Goal: Transaction & Acquisition: Purchase product/service

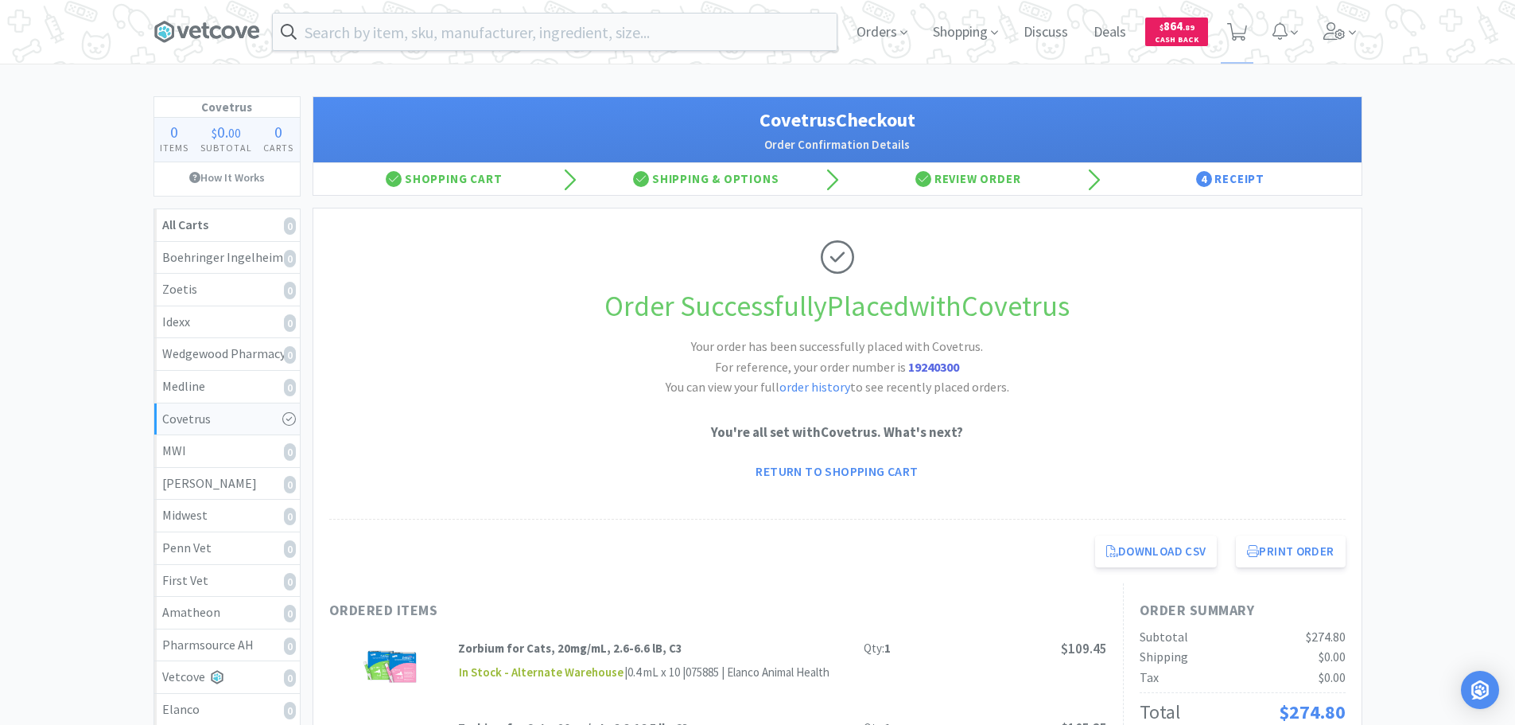
click at [1316, 38] on div "Orders Shopping Discuss Discuss Deals Deals $ 864 . 89 Cash Back" at bounding box center [1103, 32] width 518 height 64
click at [1332, 28] on icon at bounding box center [1335, 30] width 22 height 17
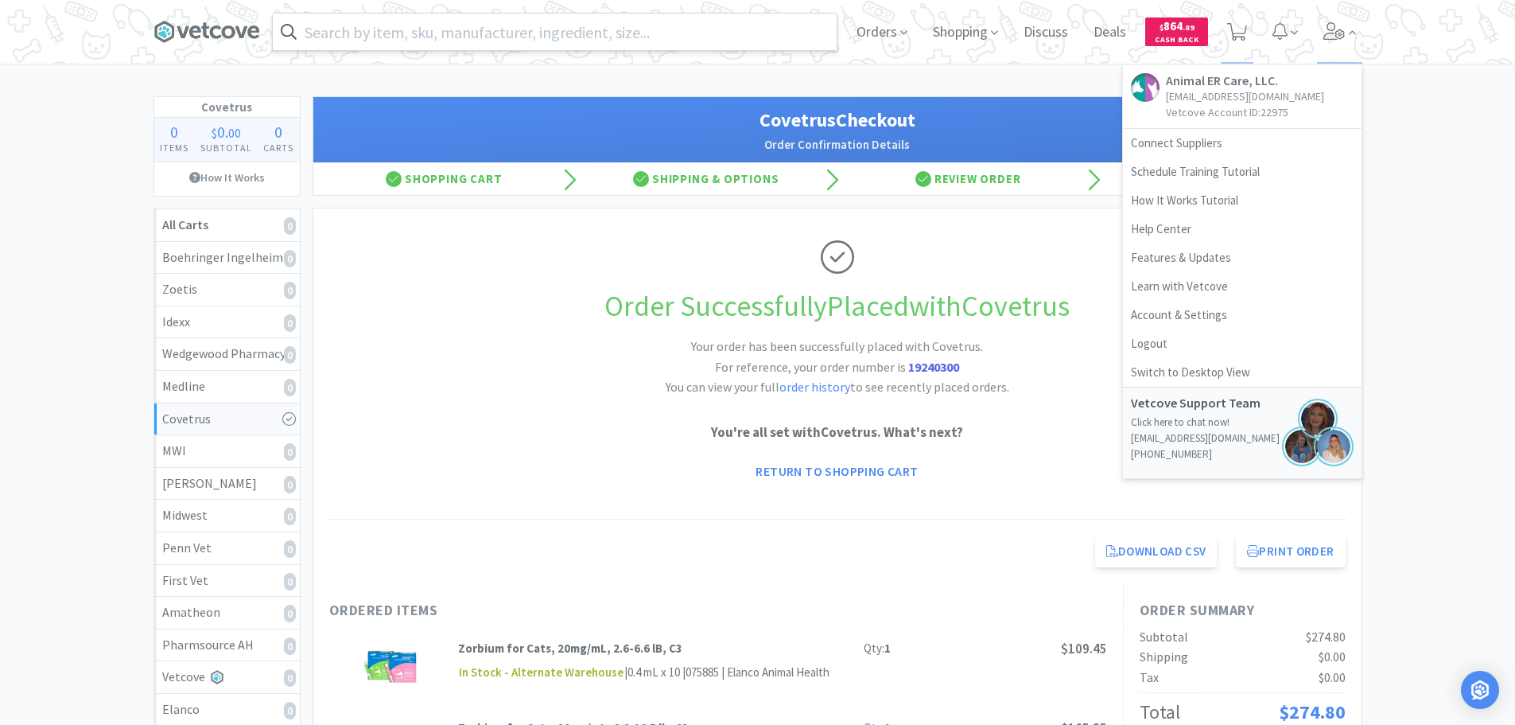
click at [604, 24] on input "text" at bounding box center [555, 32] width 564 height 37
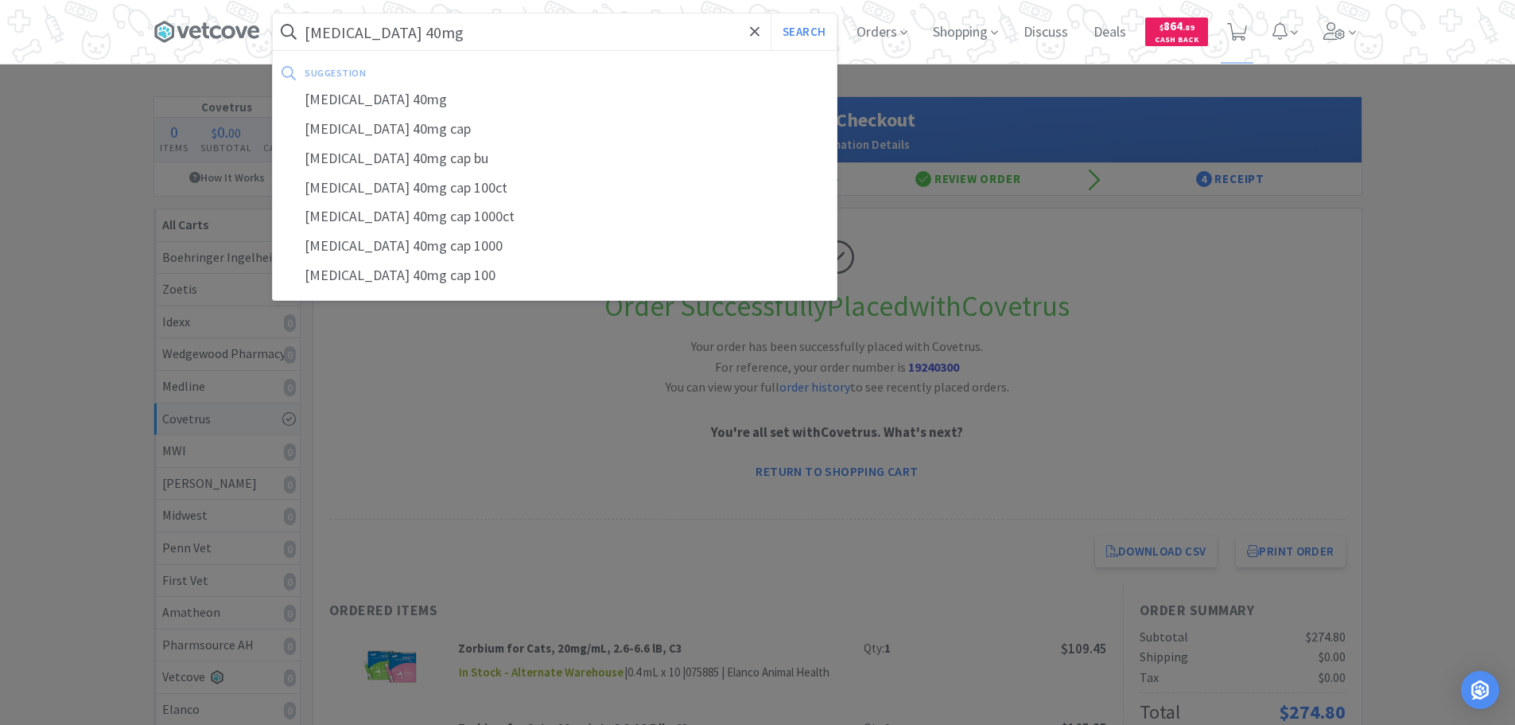
type input "fluoxetine 40mg"
click at [771, 14] on button "Search" at bounding box center [804, 32] width 66 height 37
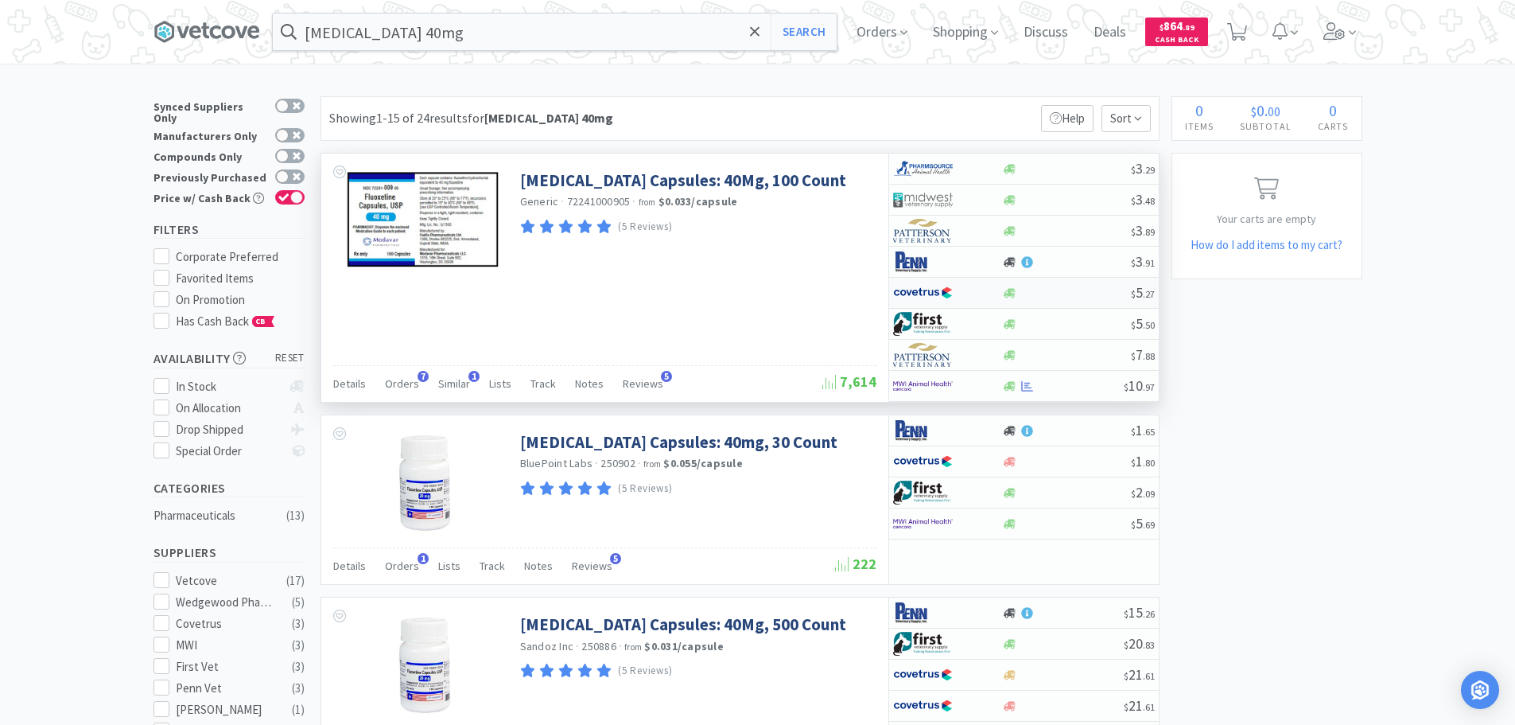
click at [1085, 297] on div at bounding box center [1066, 293] width 129 height 12
select select "1"
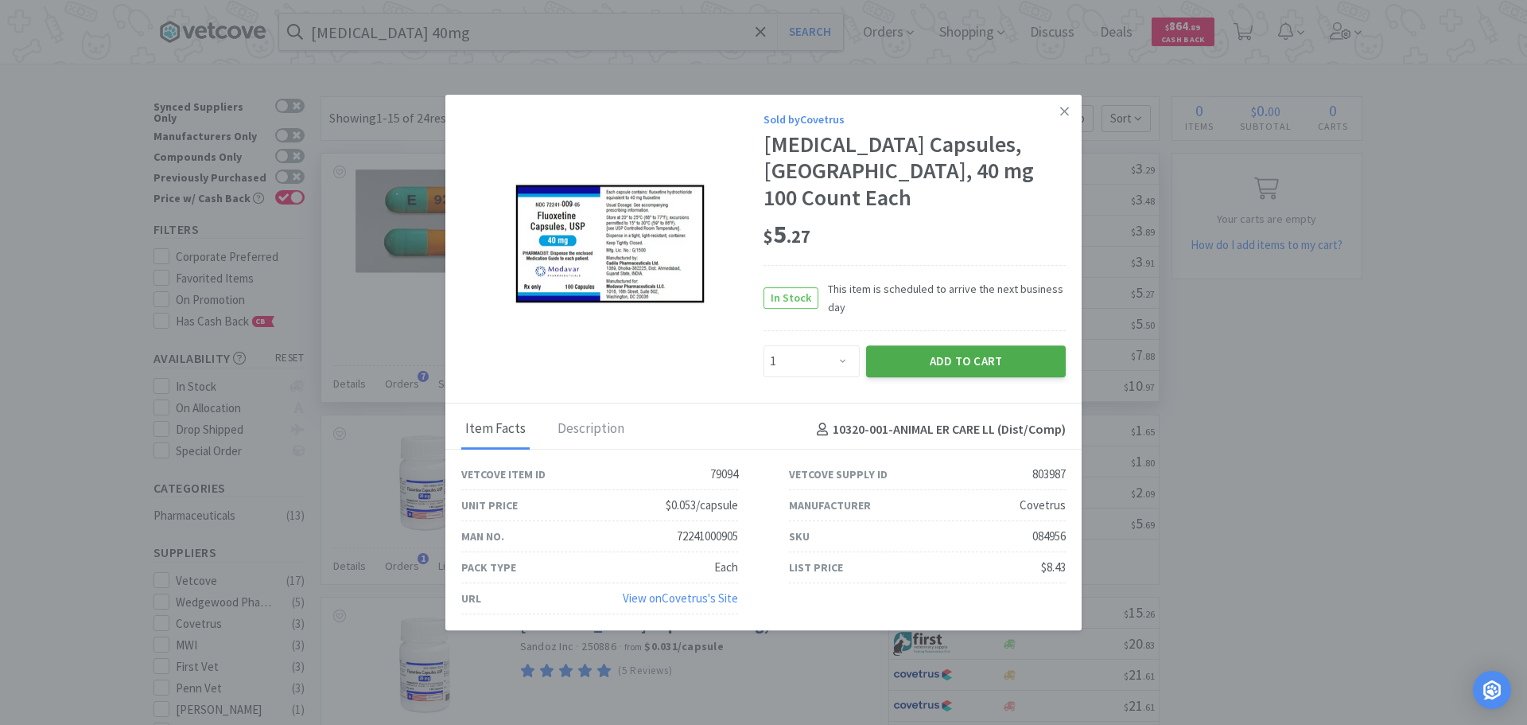
click at [1002, 349] on button "Add to Cart" at bounding box center [966, 361] width 200 height 32
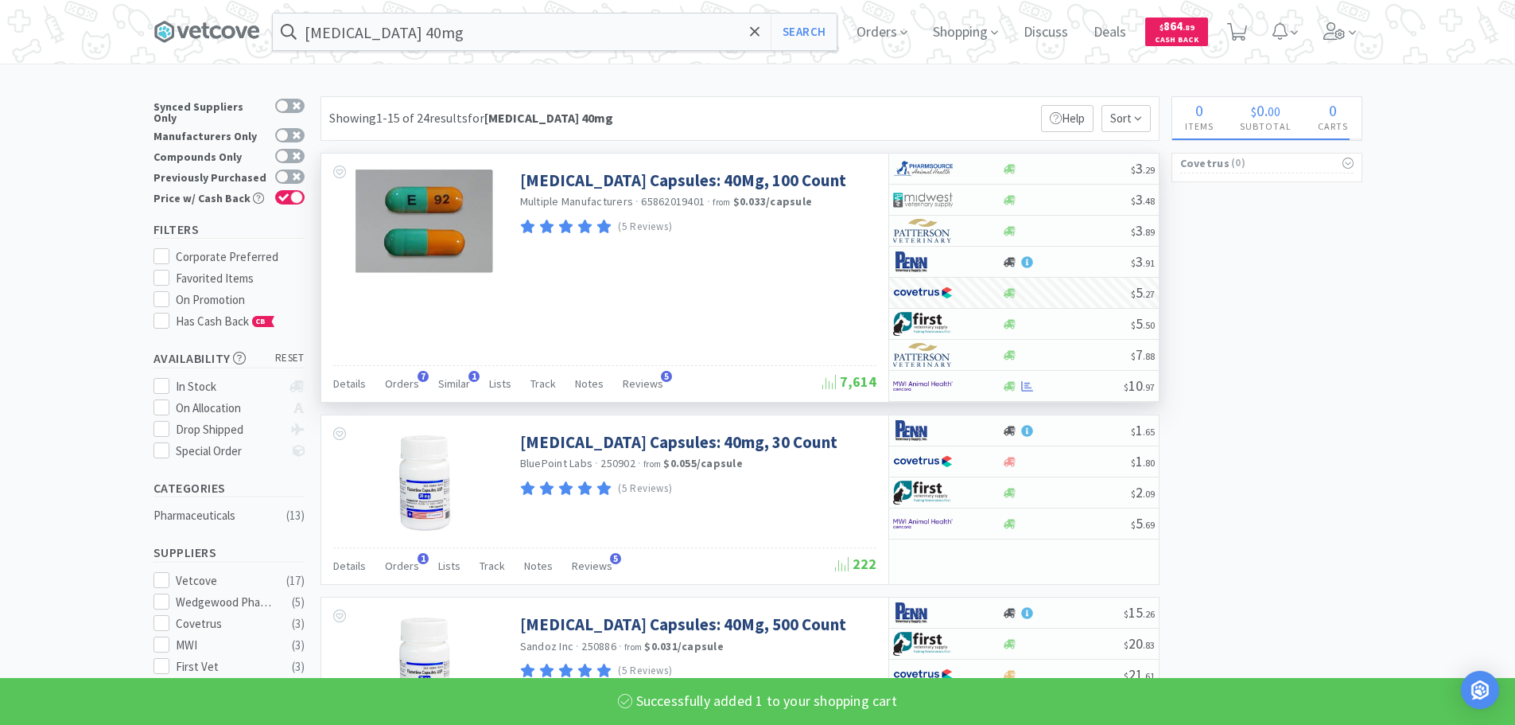
select select "1"
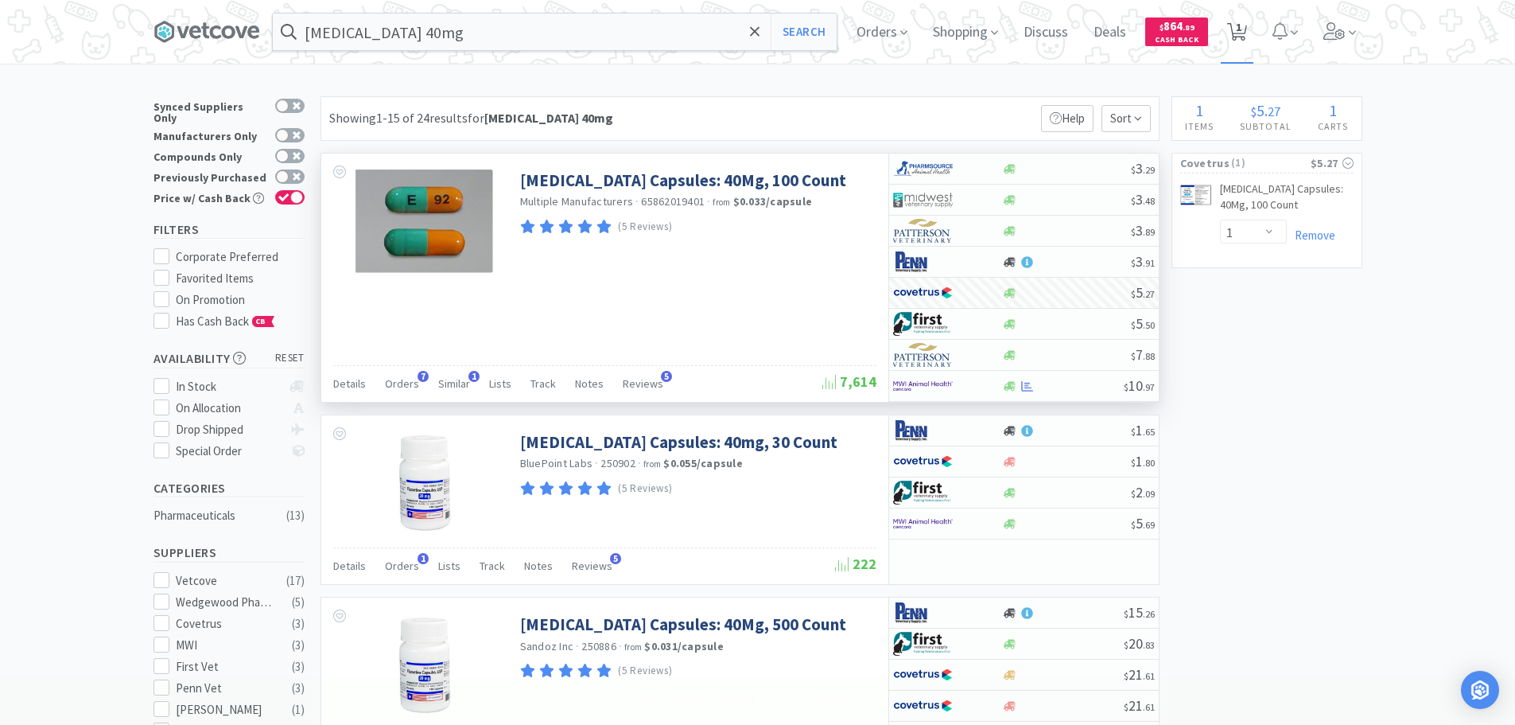
click at [1253, 41] on span "1" at bounding box center [1237, 32] width 33 height 64
select select "1"
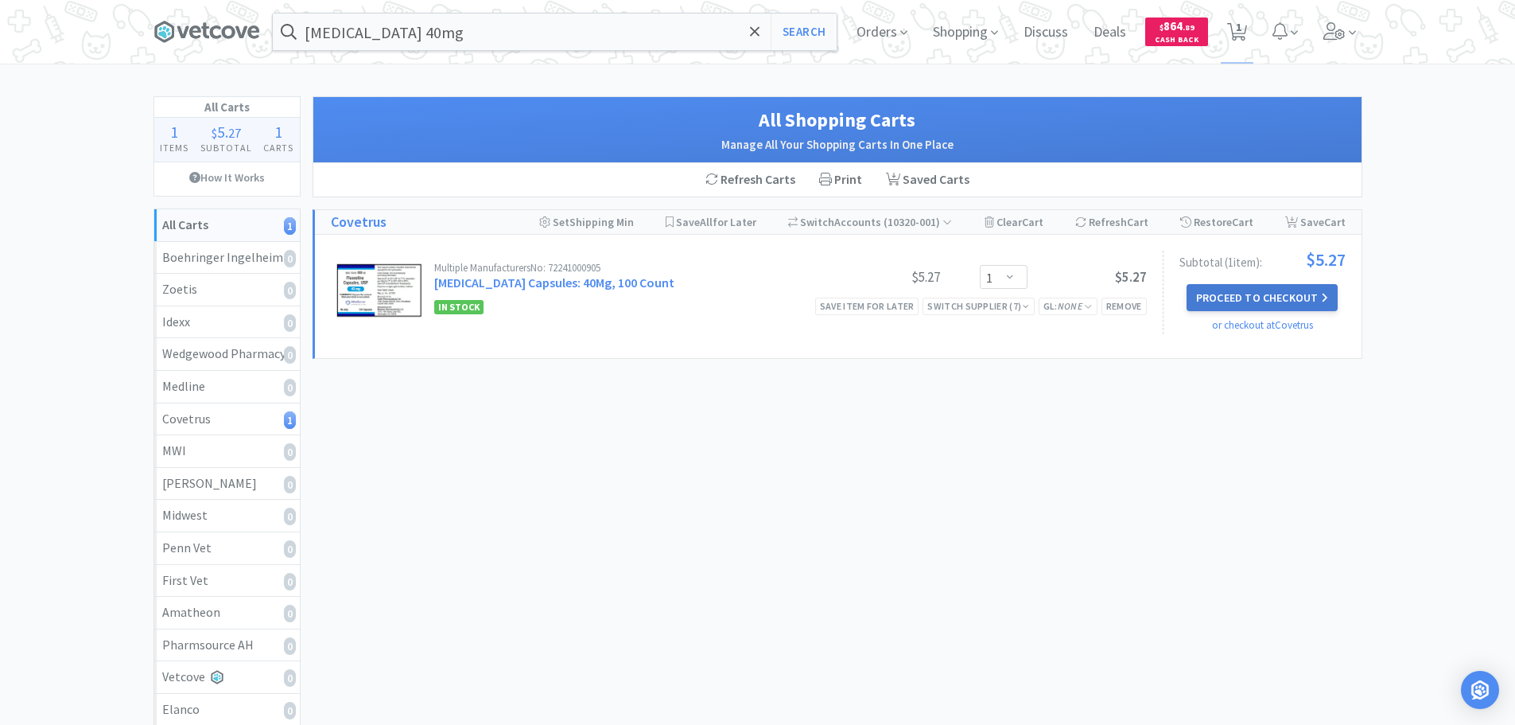
click at [1299, 295] on button "Proceed to Checkout" at bounding box center [1262, 297] width 151 height 27
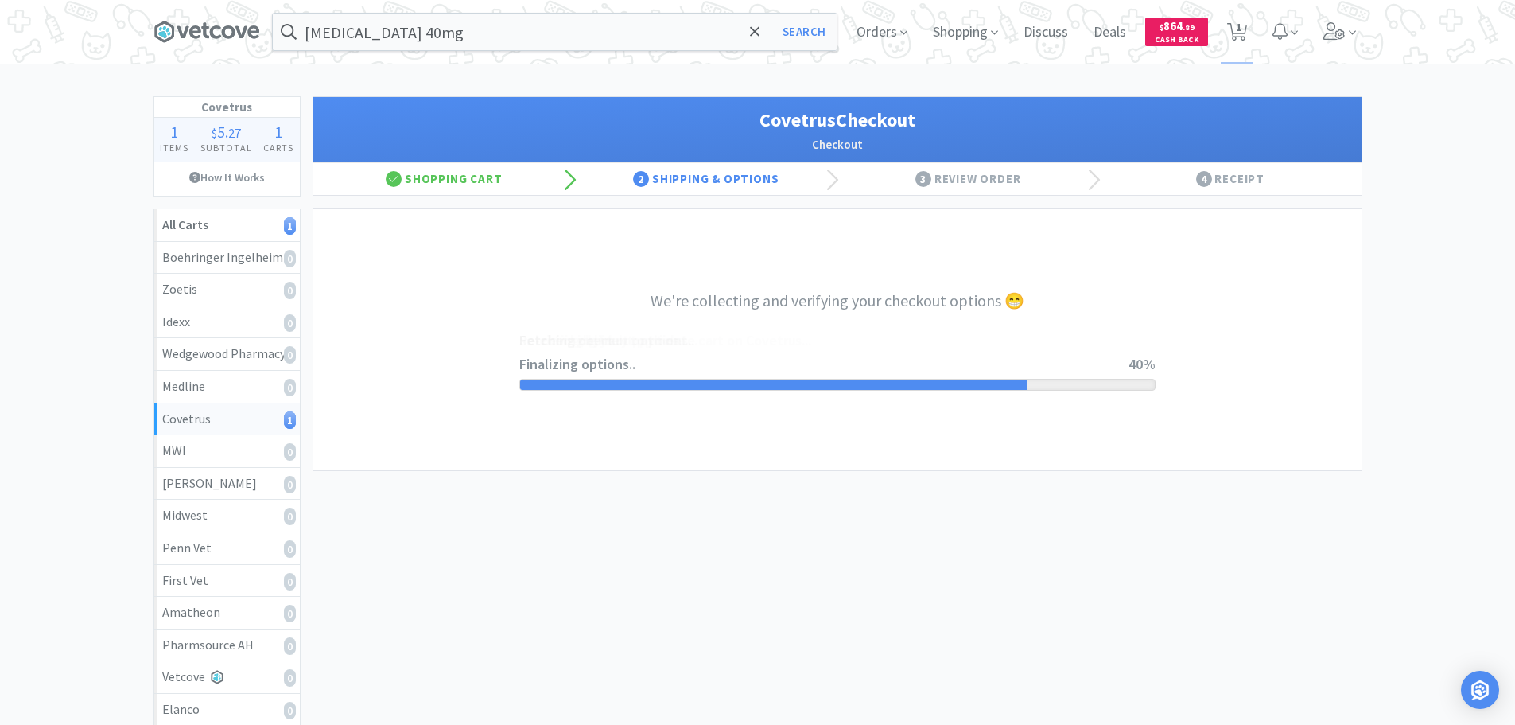
select select "ACCOUNT"
select select "cvt-standard-net"
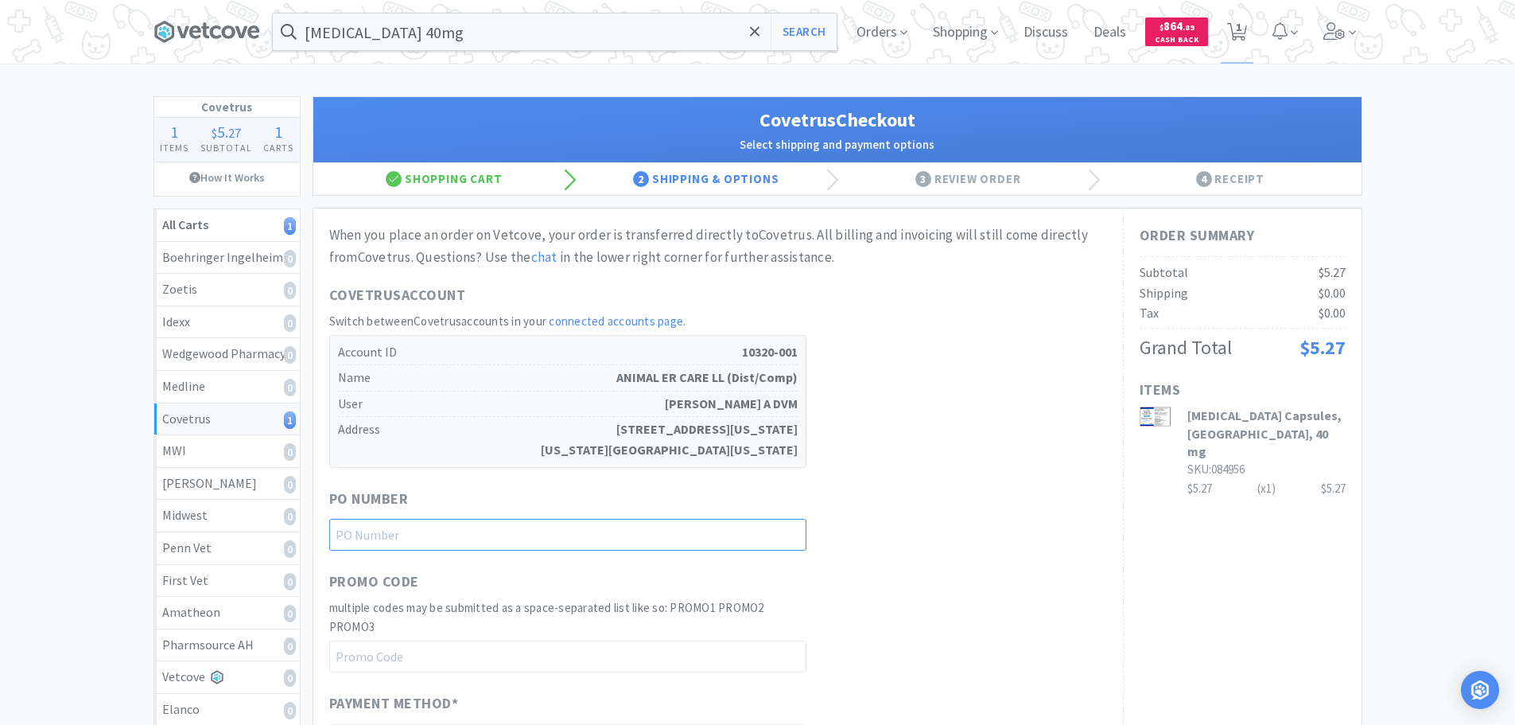
click at [457, 538] on input "text" at bounding box center [567, 535] width 477 height 32
type input "For Amanda Benitez"
click at [954, 505] on div "PO Number For Amanda Benitez" at bounding box center [718, 520] width 778 height 64
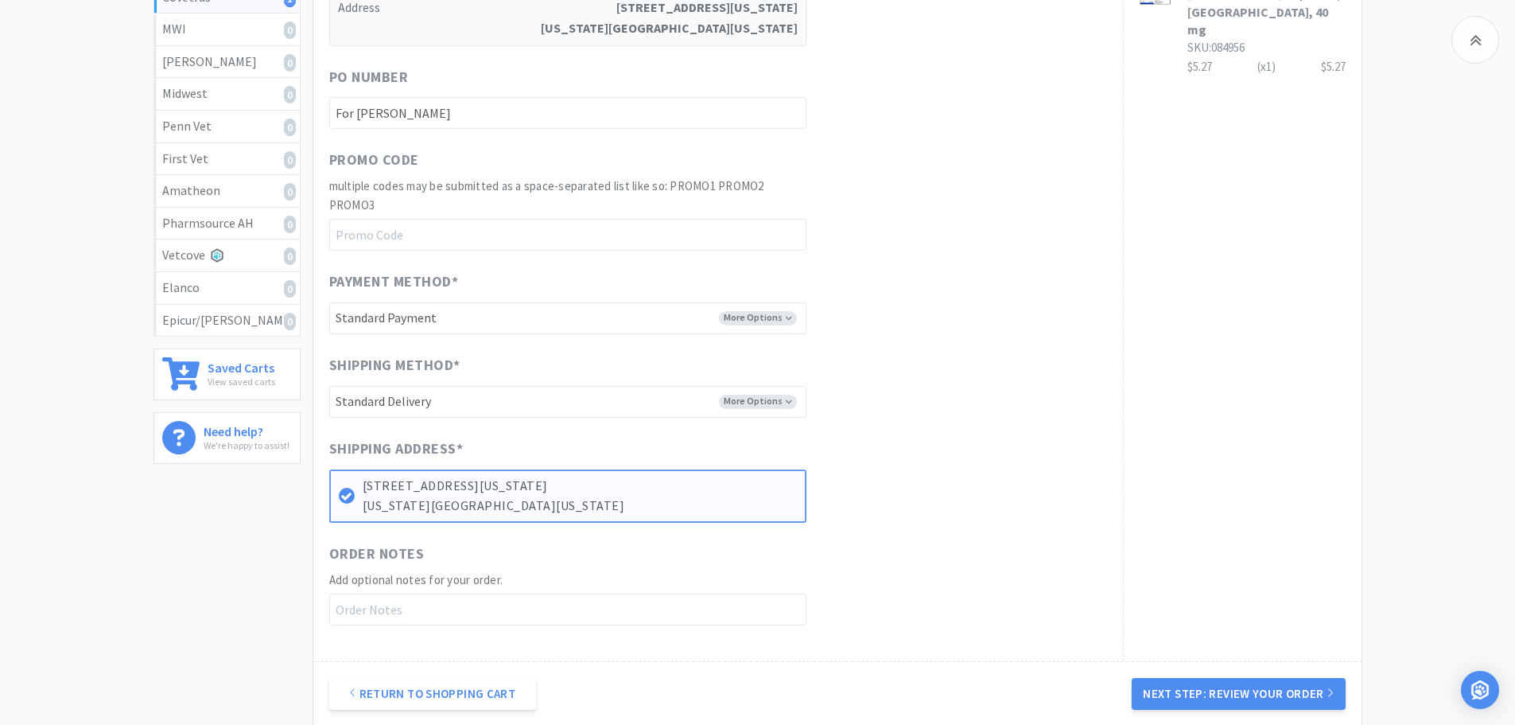
scroll to position [477, 0]
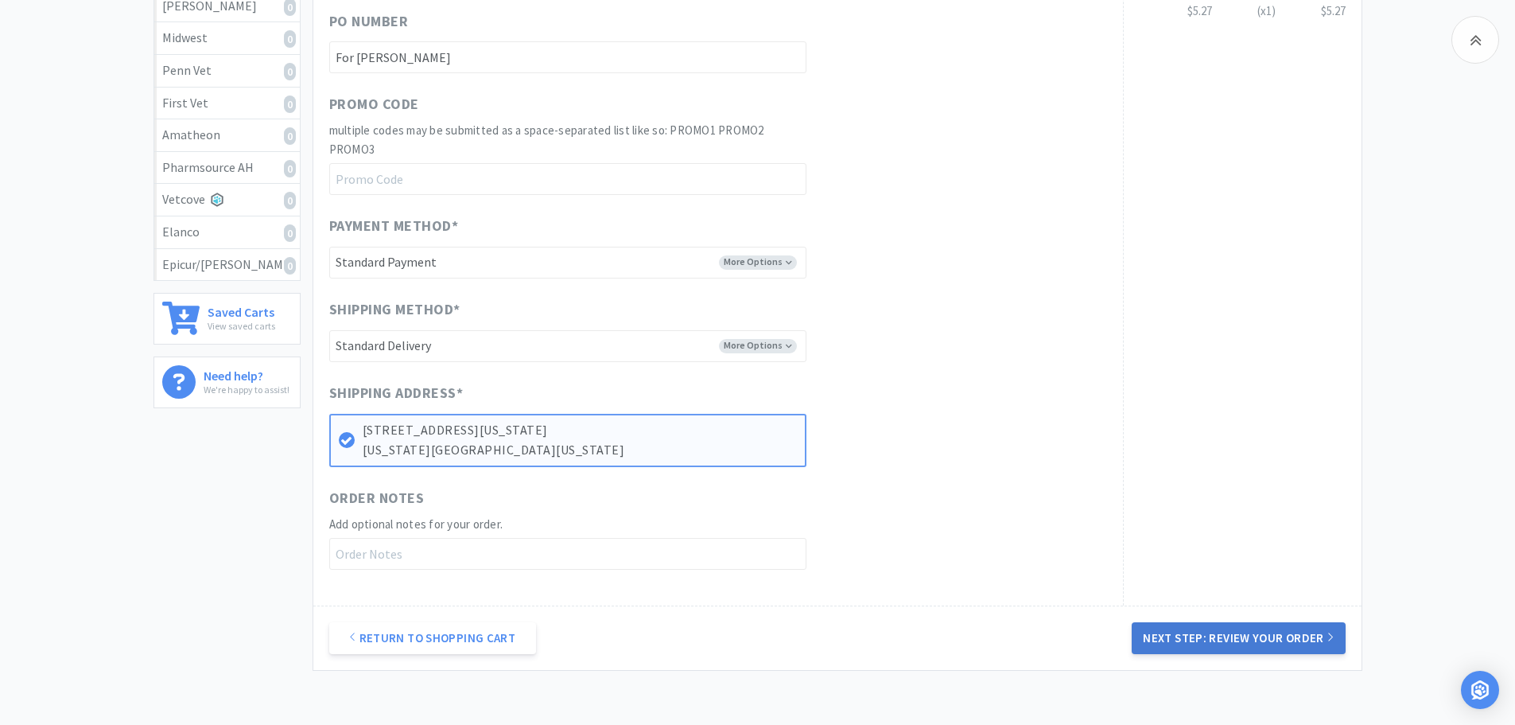
click at [1215, 642] on button "Next Step: Review Your Order" at bounding box center [1238, 638] width 213 height 32
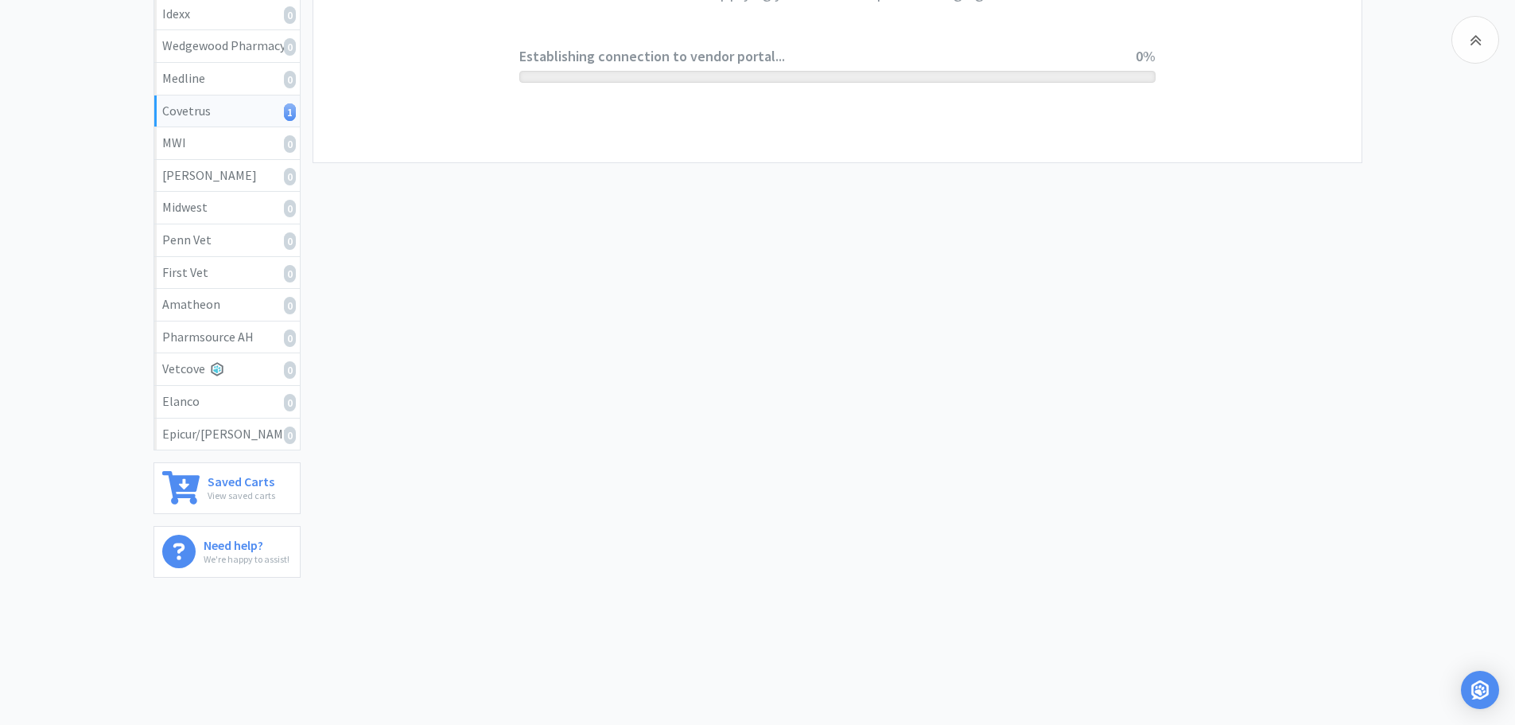
scroll to position [0, 0]
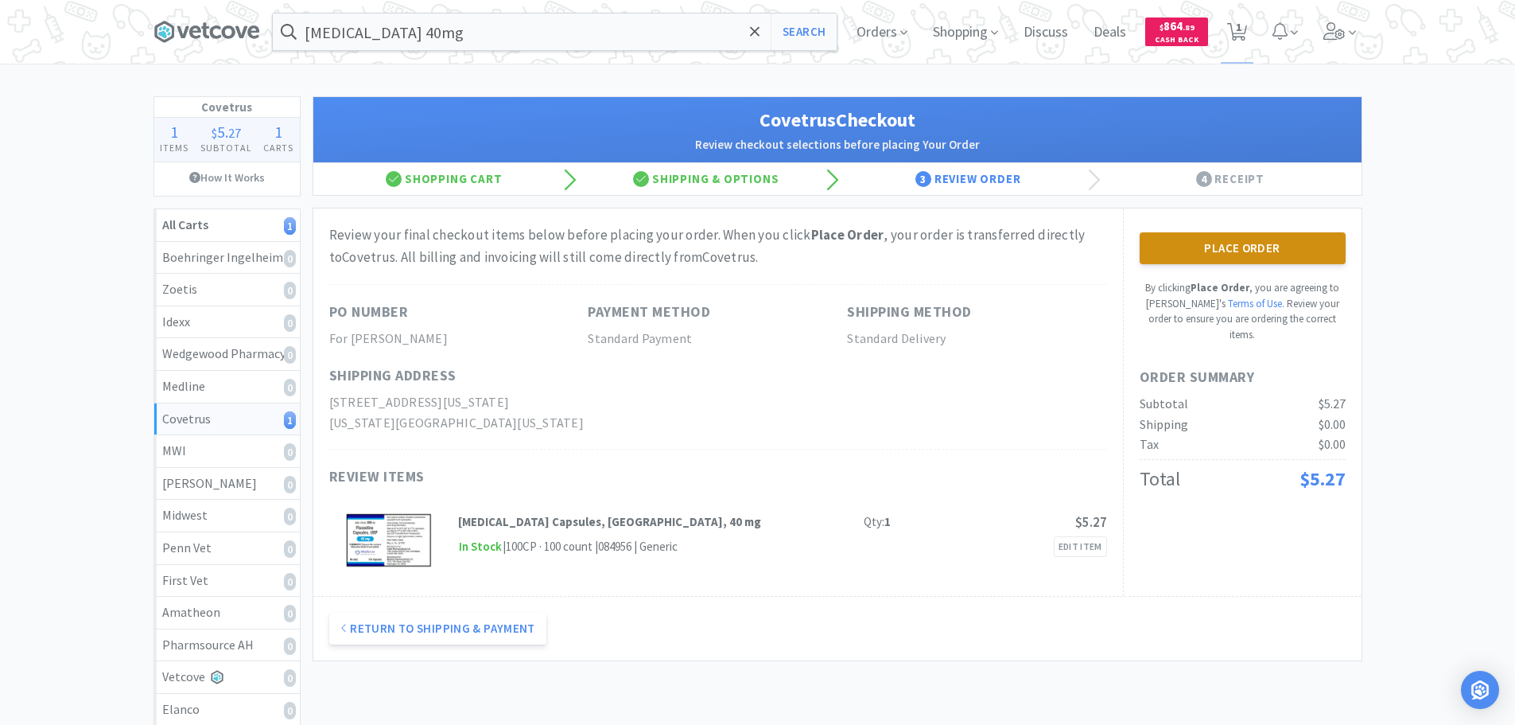
click at [1254, 252] on button "Place Order" at bounding box center [1243, 248] width 206 height 32
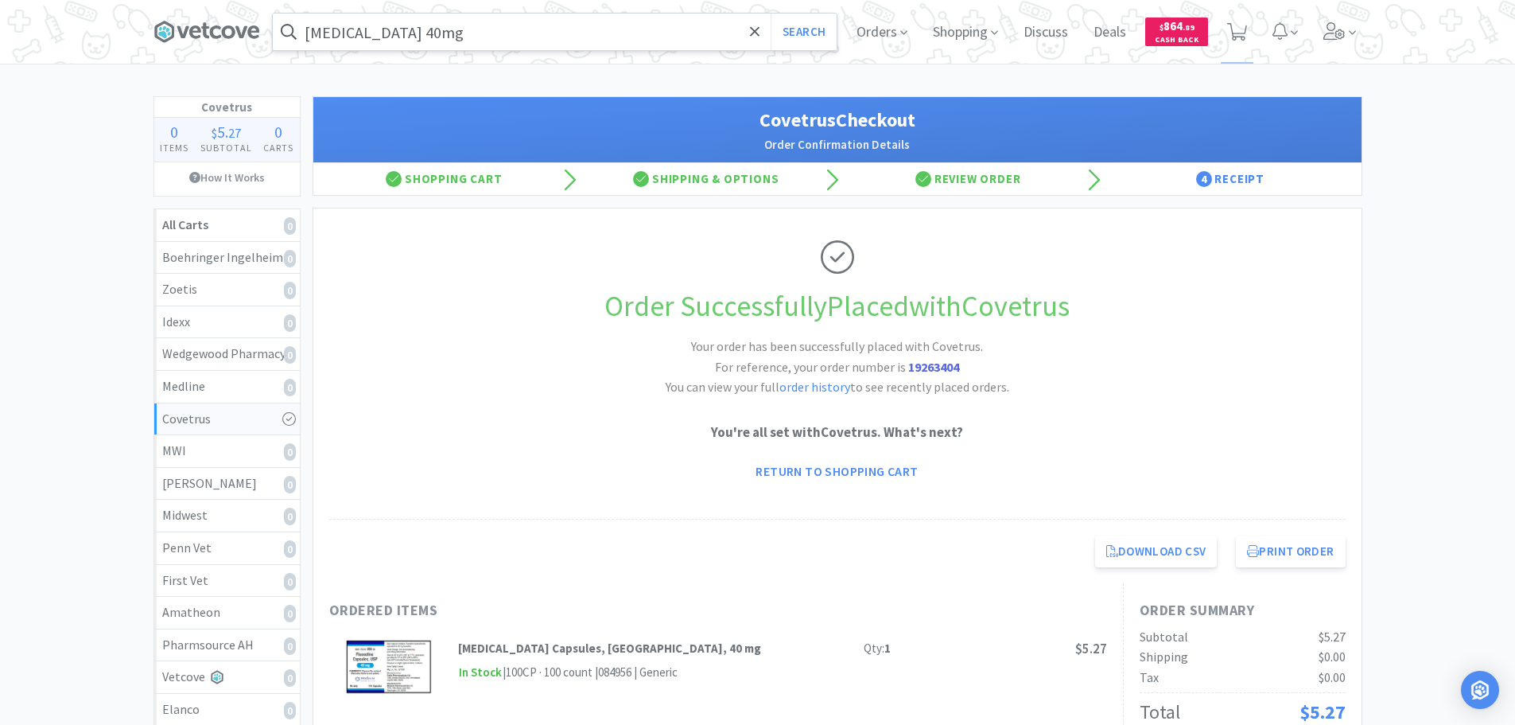
click at [574, 43] on input "fluoxetine 40mg" at bounding box center [555, 32] width 564 height 37
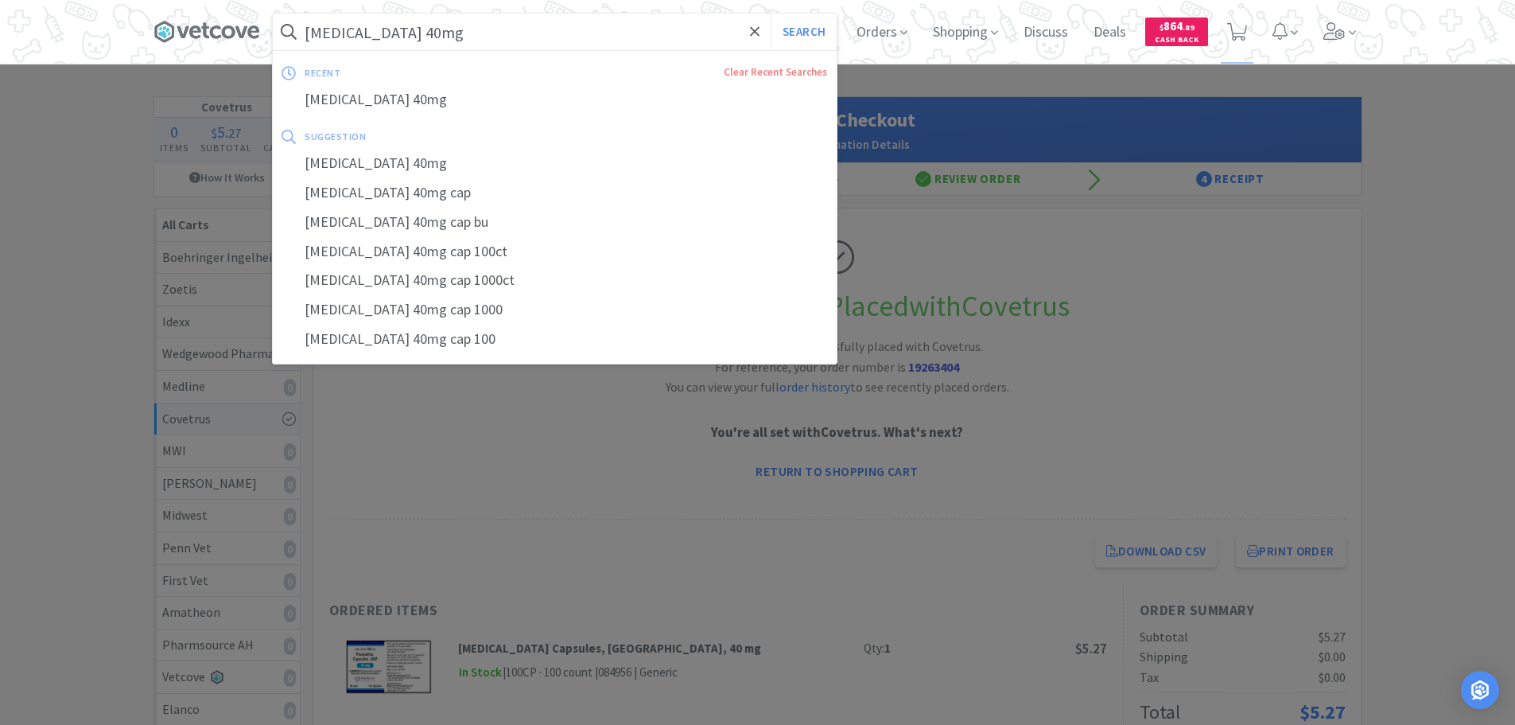
paste input "Mal-A-Ket Plus TrizEDTA"
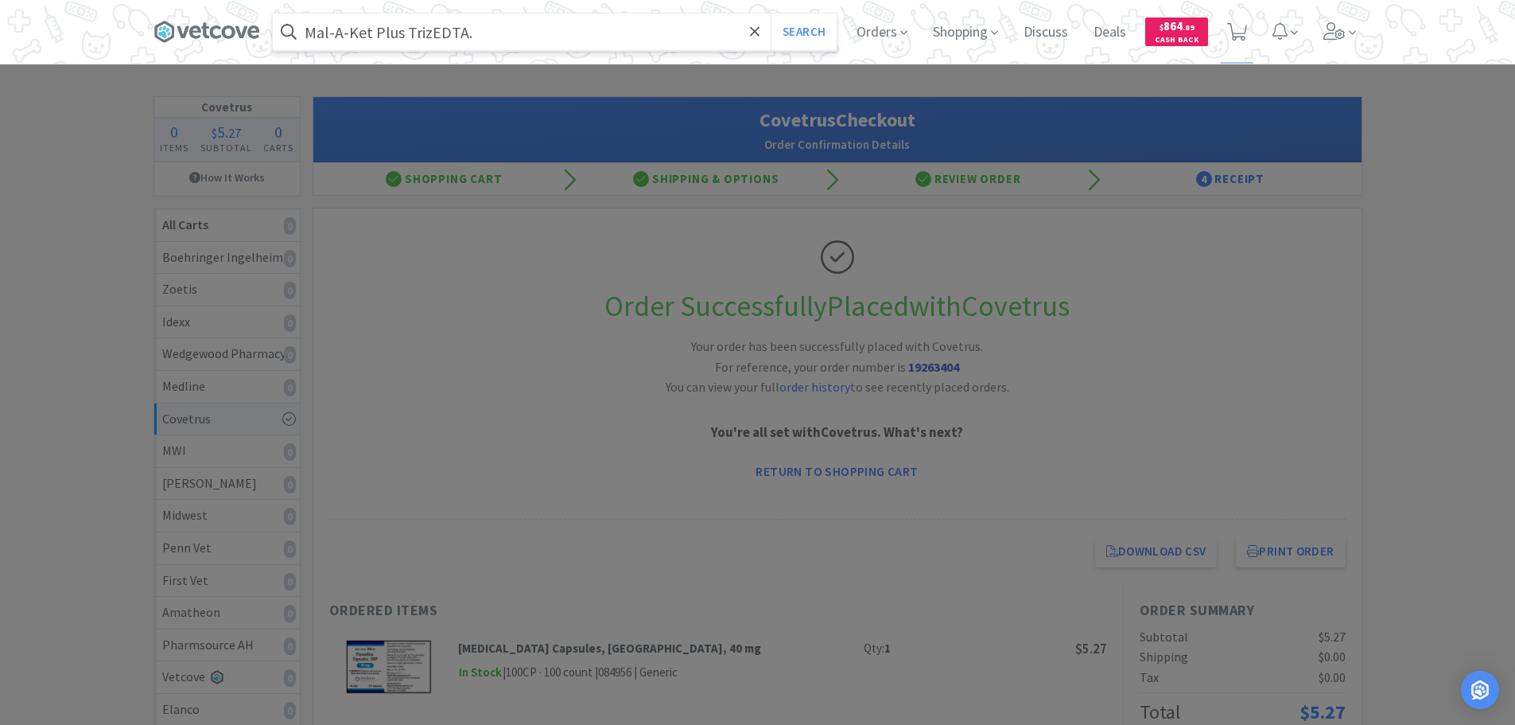
click at [771, 14] on button "Search" at bounding box center [804, 32] width 66 height 37
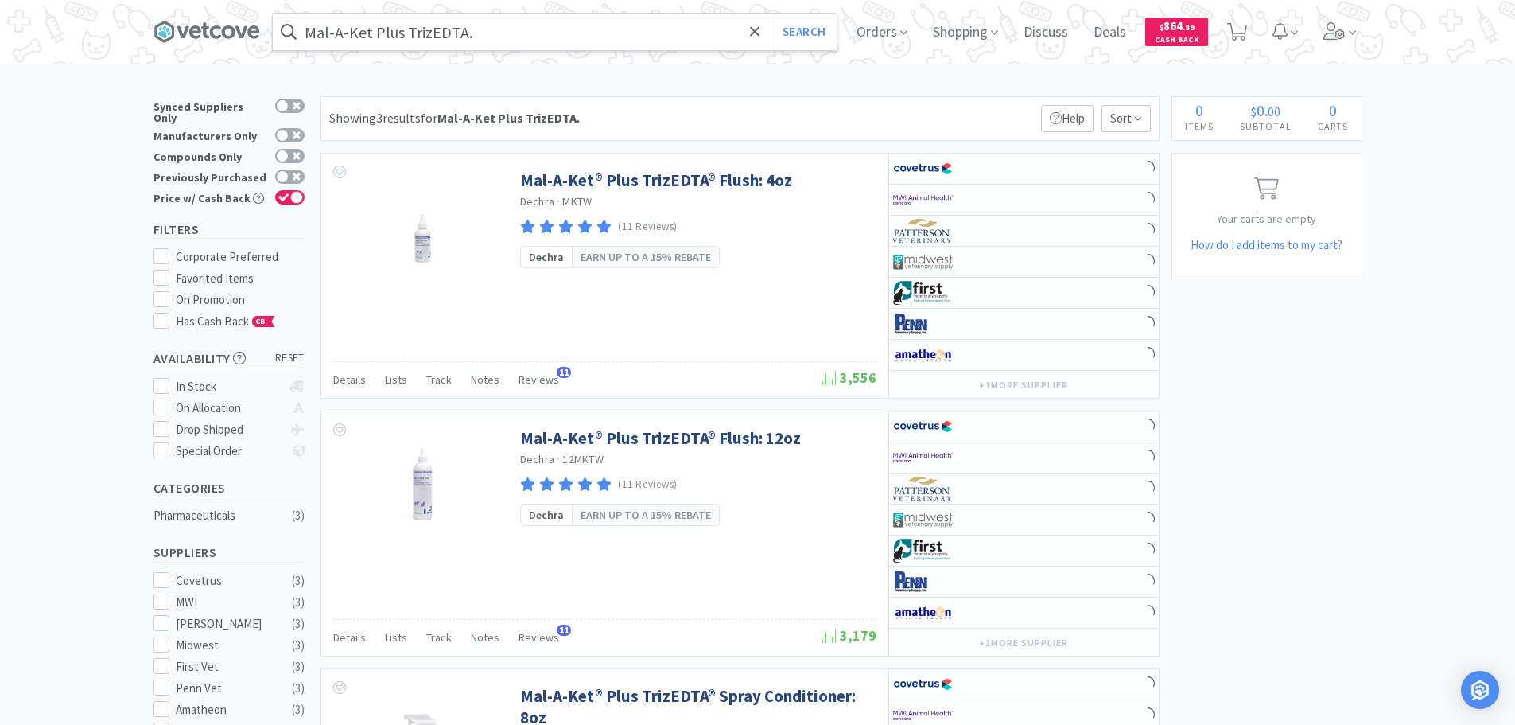
click at [550, 30] on input "Mal-A-Ket Plus TrizEDTA." at bounding box center [555, 32] width 564 height 37
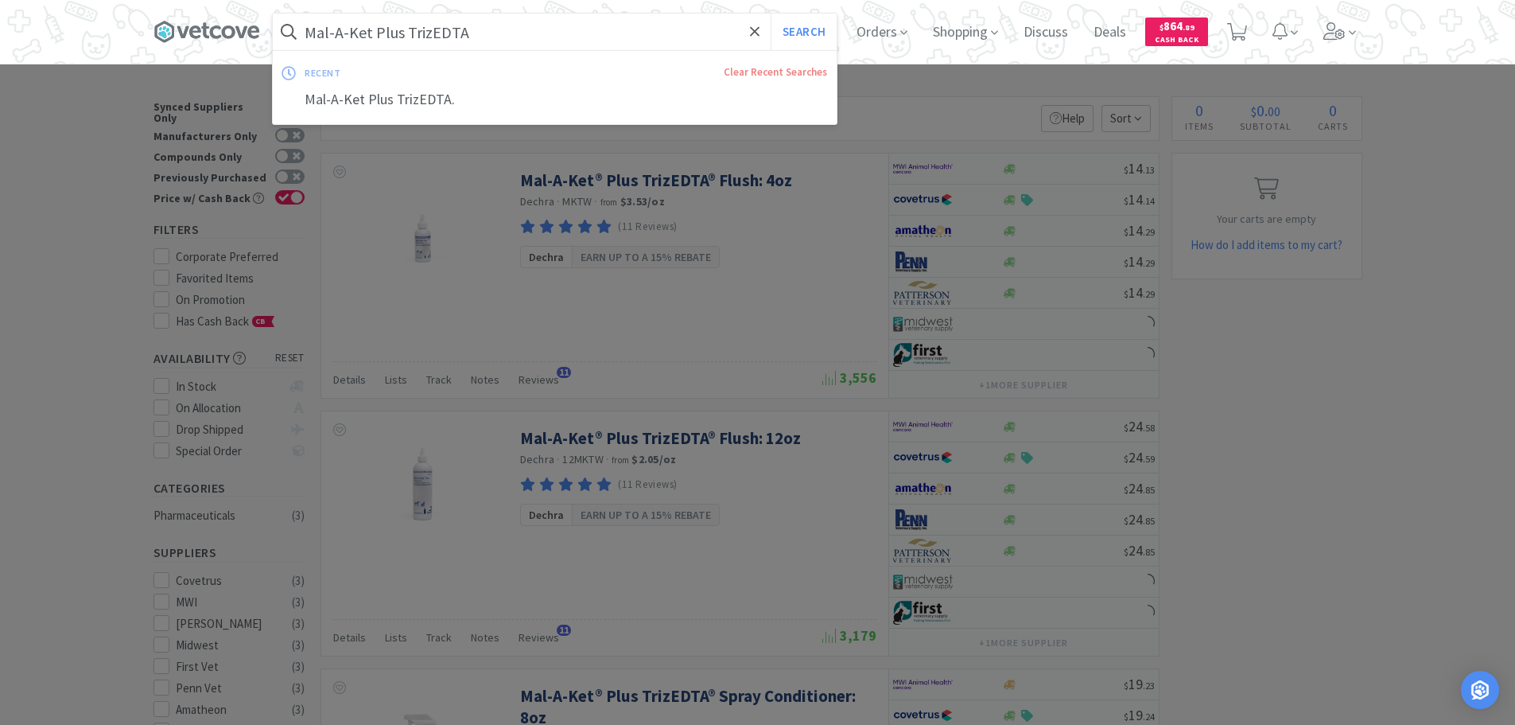
click at [771, 14] on button "Search" at bounding box center [804, 32] width 66 height 37
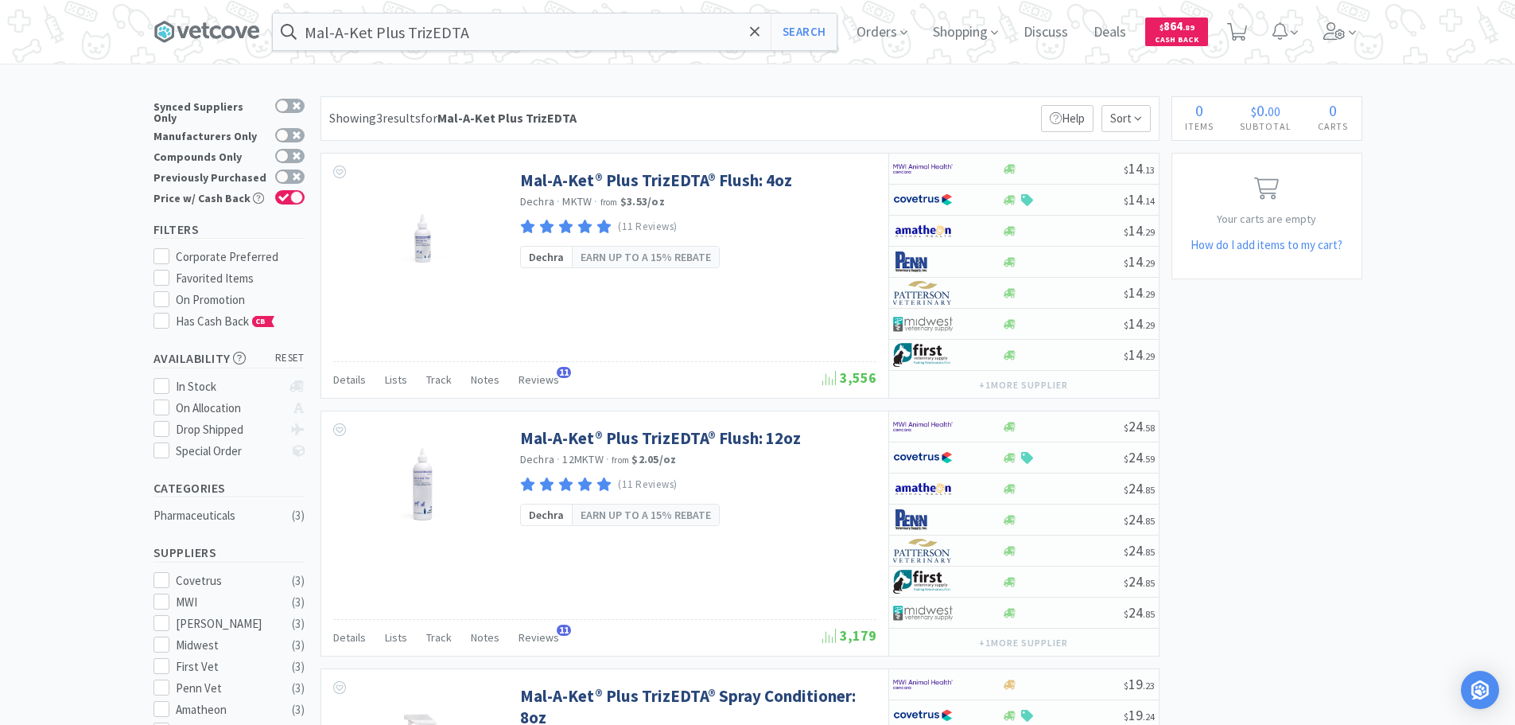
click at [916, 119] on div "Showing 3 results for Mal-A-Ket Plus TrizEDTA Filters Help Sort" at bounding box center [740, 118] width 839 height 45
click at [584, 38] on input "Mal-A-Ket Plus TrizEDTA" at bounding box center [555, 32] width 564 height 37
paste input "famciclovir"
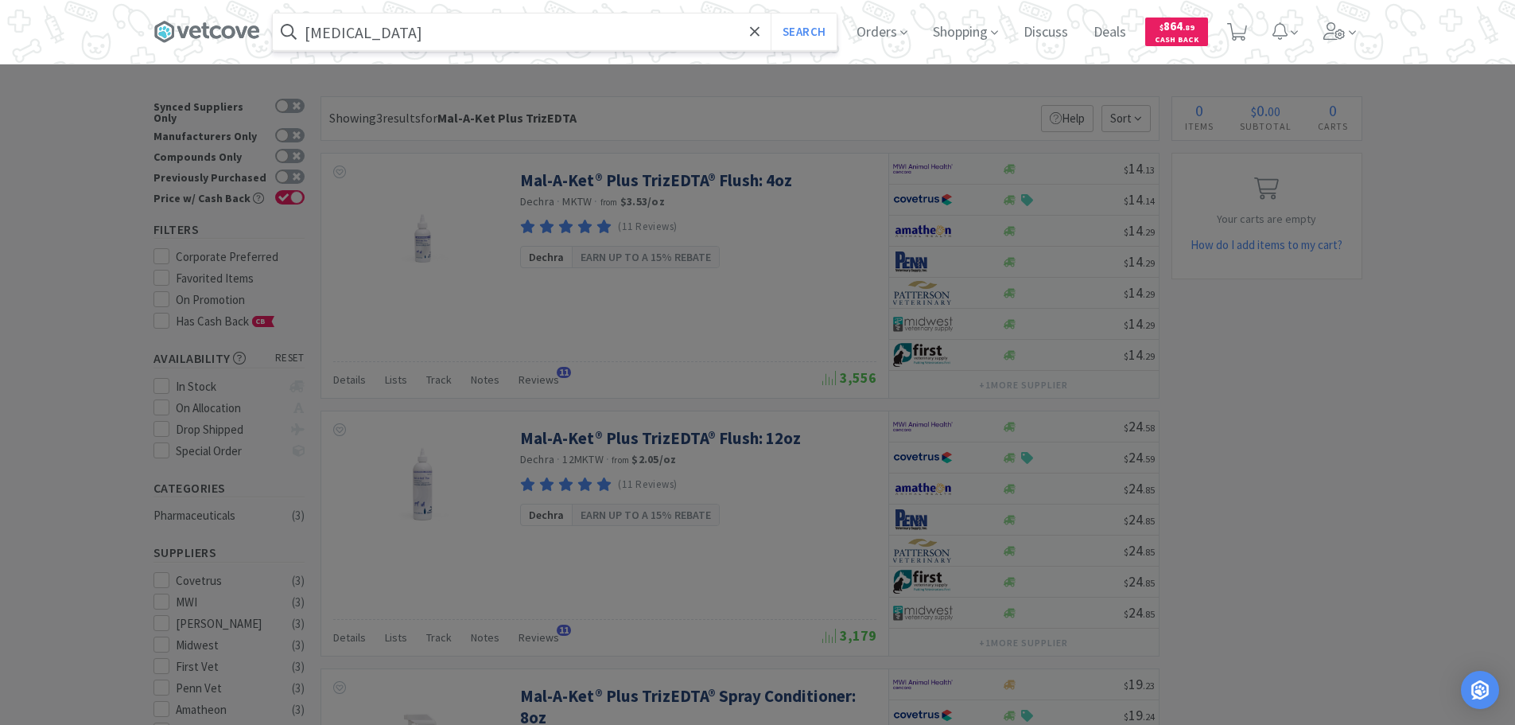
type input "famciclovir"
click at [771, 14] on button "Search" at bounding box center [804, 32] width 66 height 37
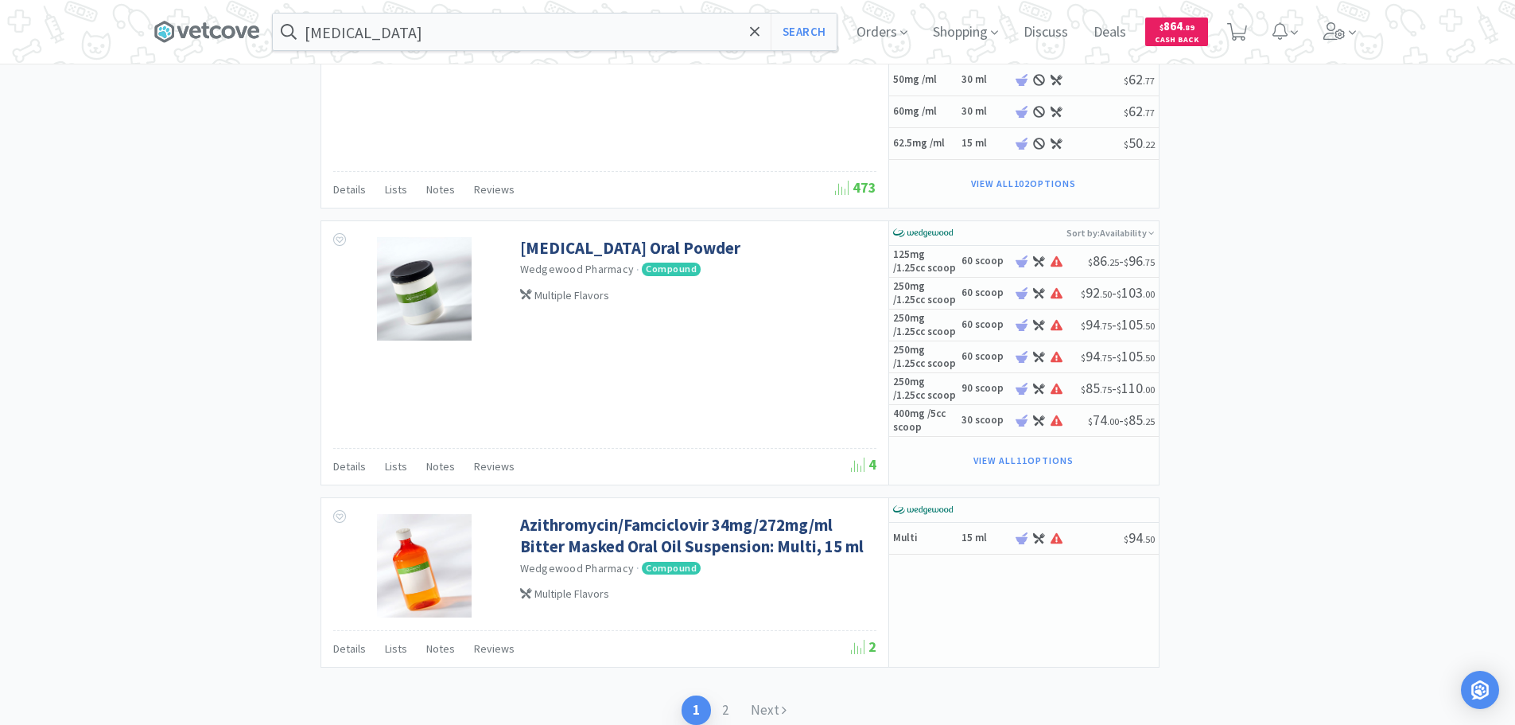
scroll to position [3190, 0]
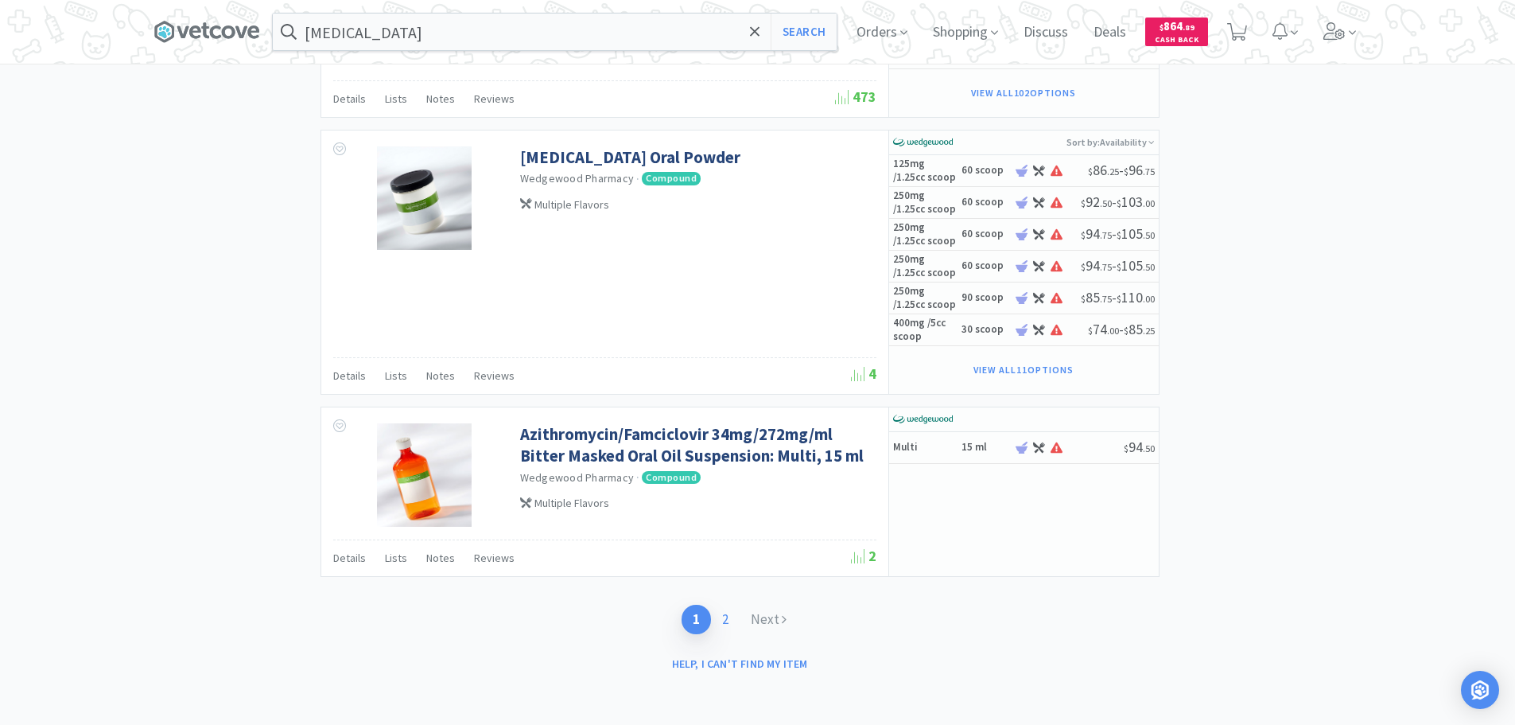
click at [722, 611] on link "2" at bounding box center [725, 619] width 29 height 29
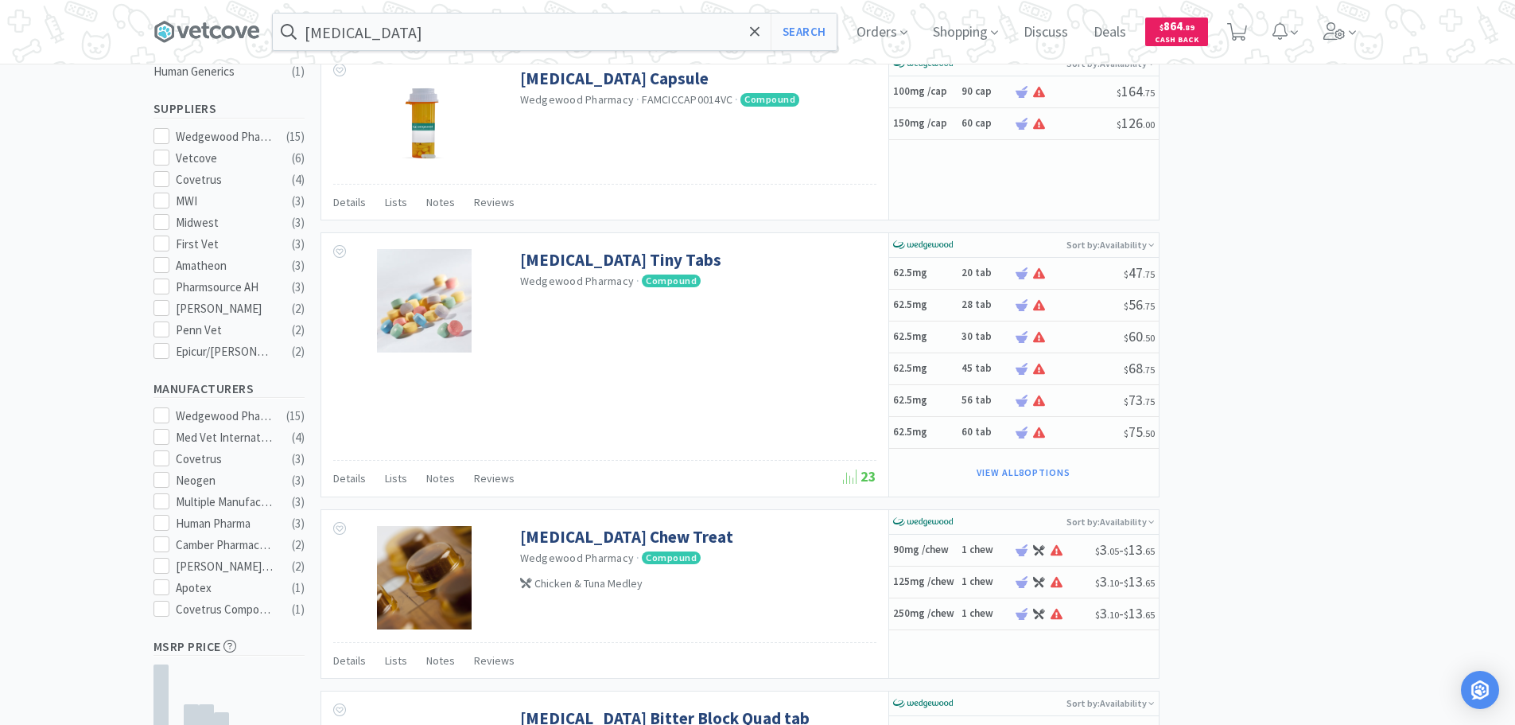
scroll to position [557, 0]
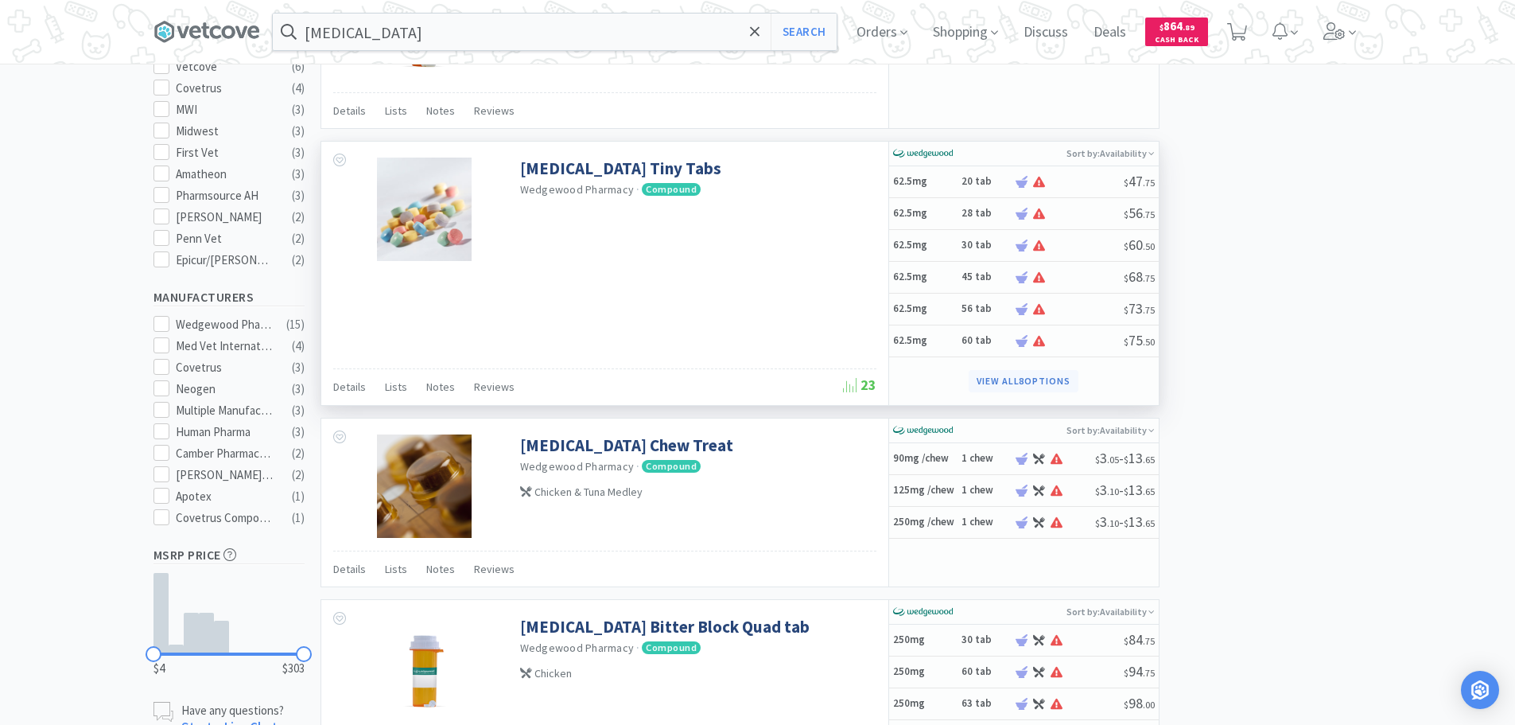
click at [1028, 379] on button "View all 8 Options" at bounding box center [1024, 381] width 110 height 22
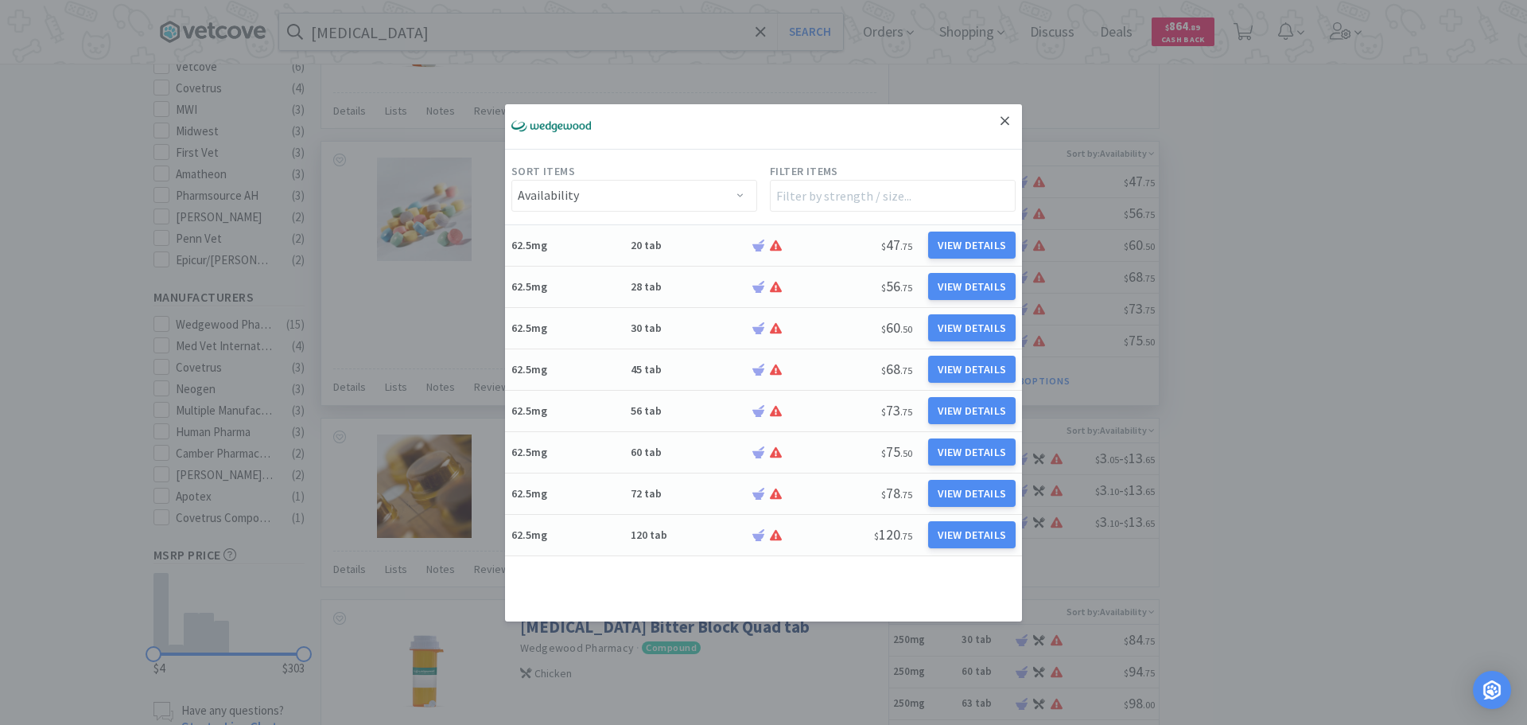
click at [1012, 117] on link at bounding box center [1005, 121] width 28 height 34
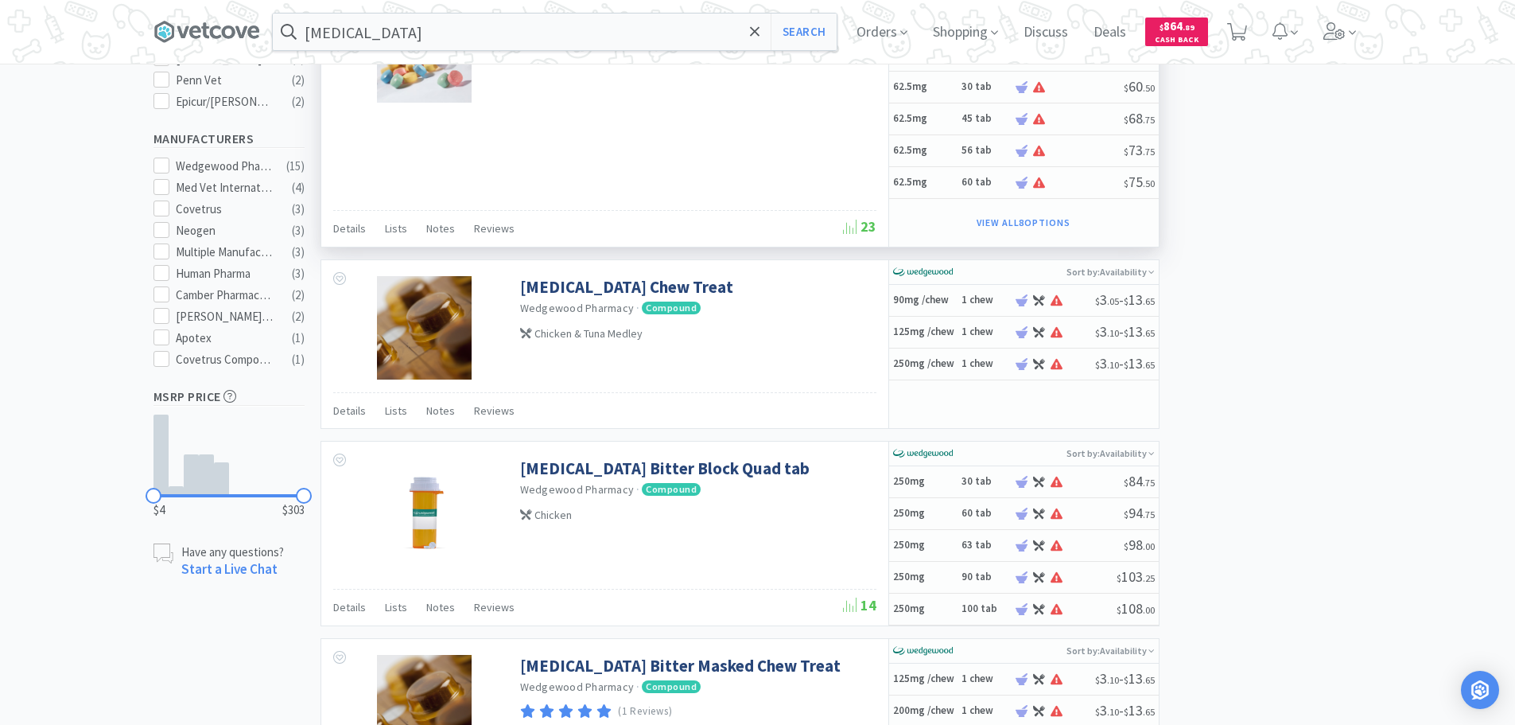
scroll to position [716, 0]
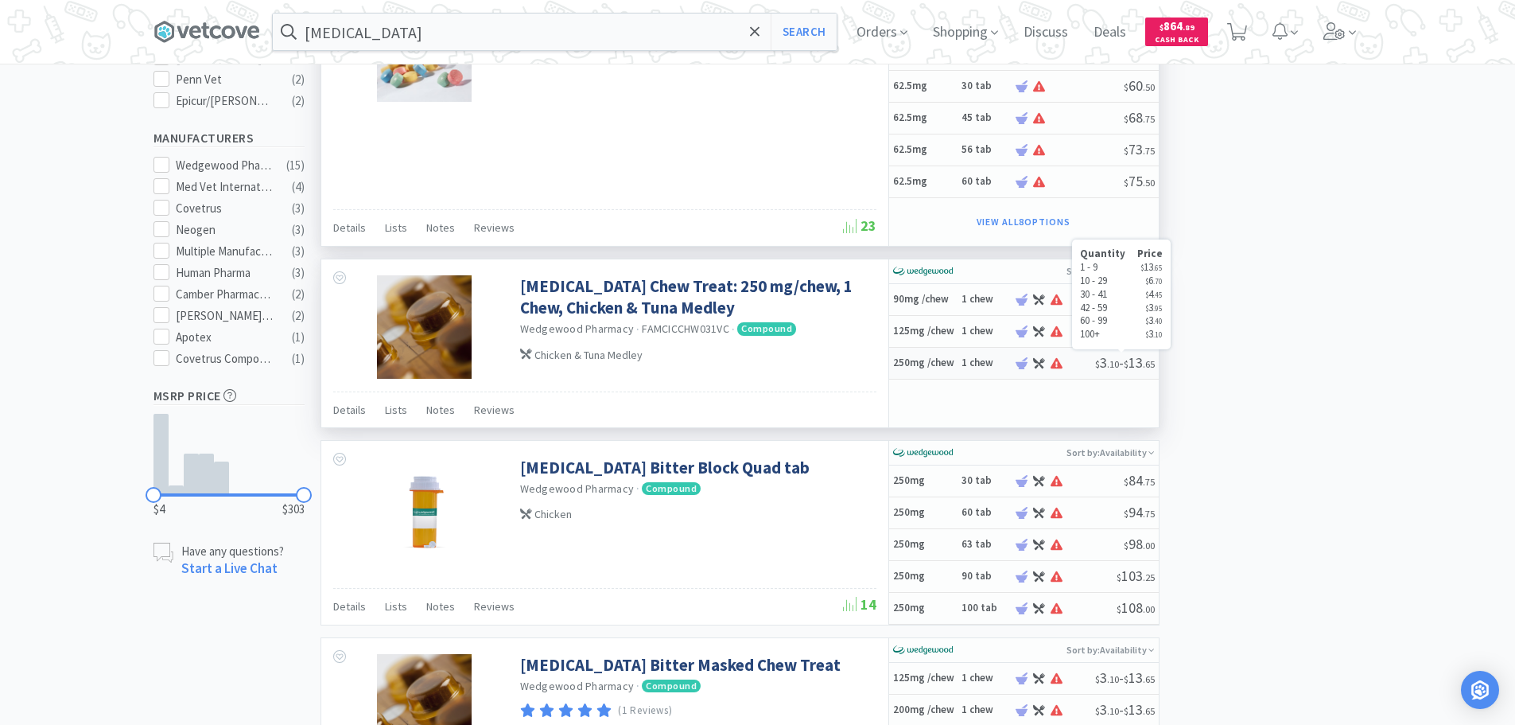
click at [1095, 366] on span "$ 3 . 10" at bounding box center [1107, 362] width 24 height 18
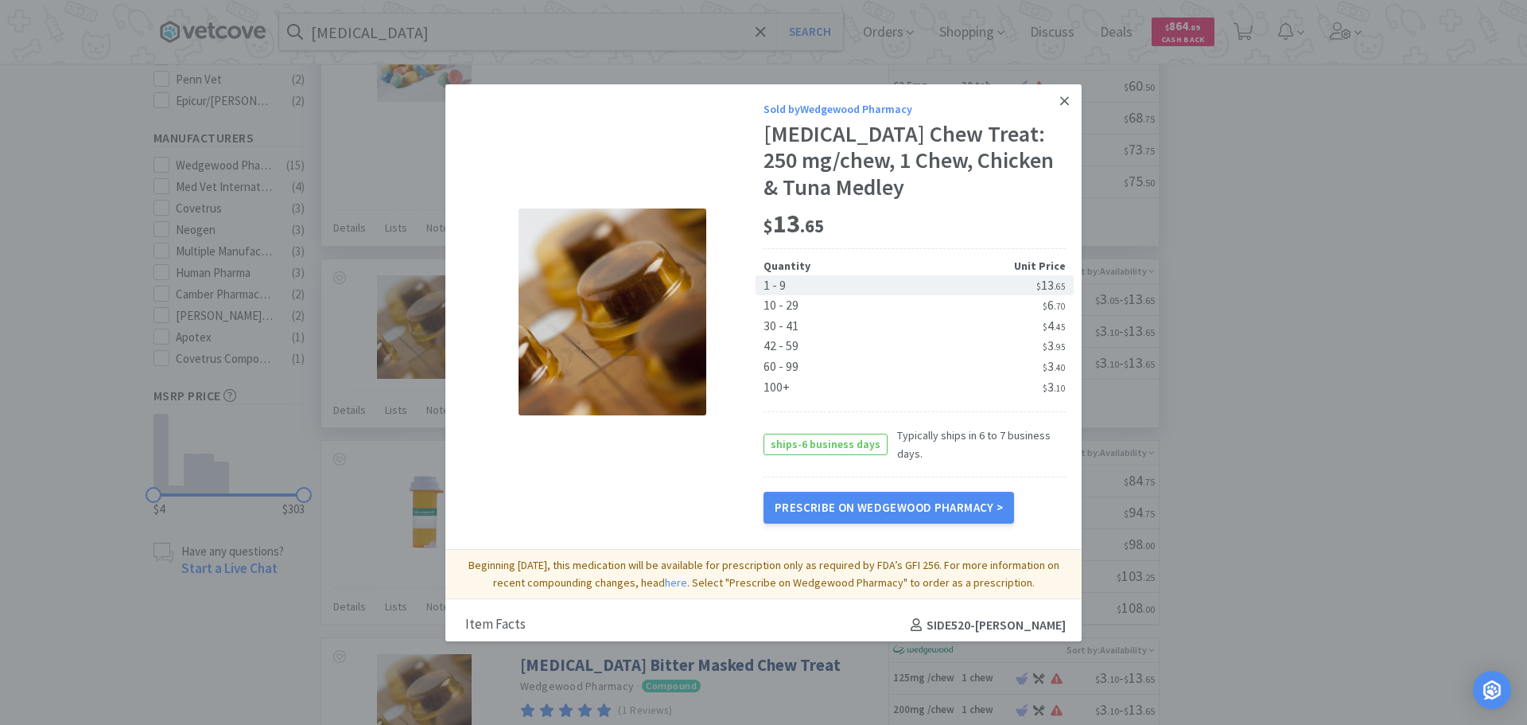
click at [1051, 90] on link at bounding box center [1065, 101] width 28 height 34
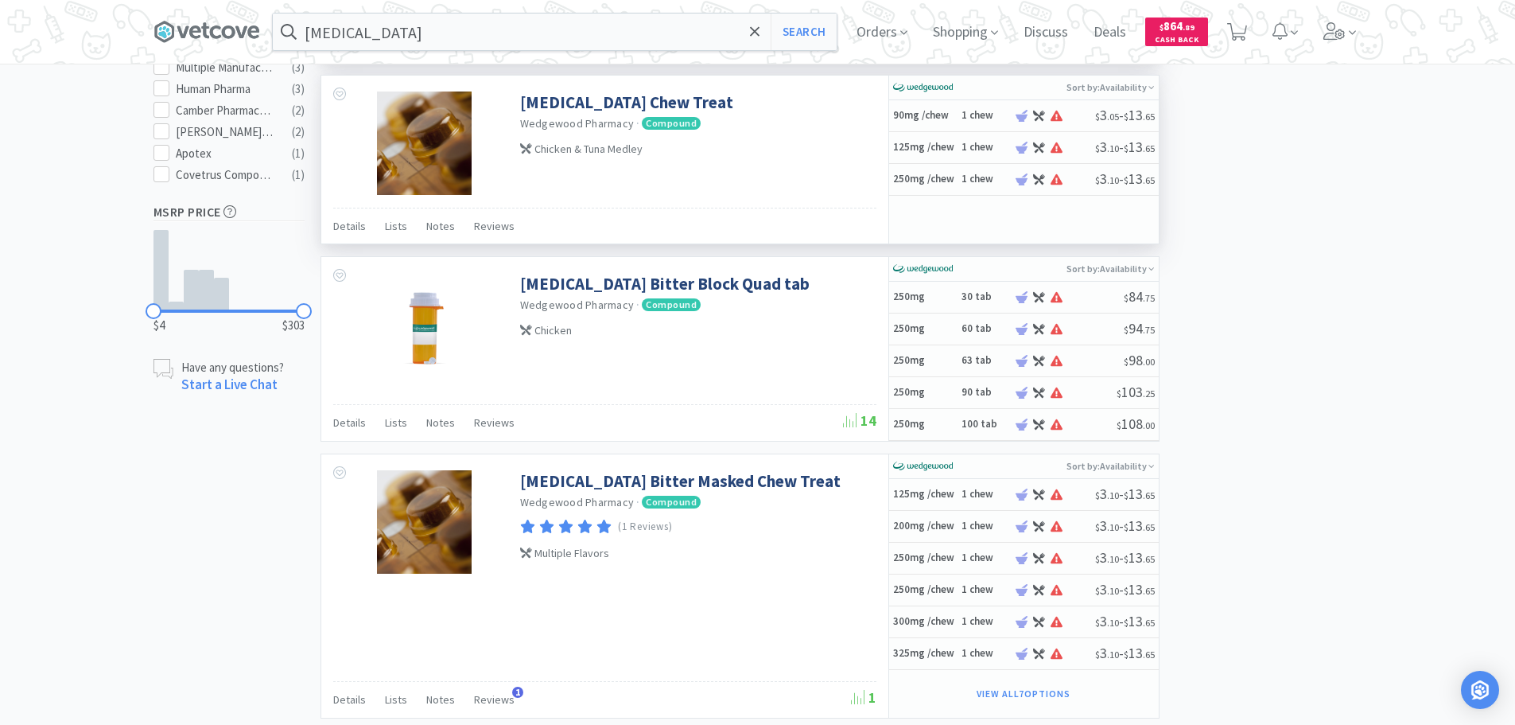
scroll to position [875, 0]
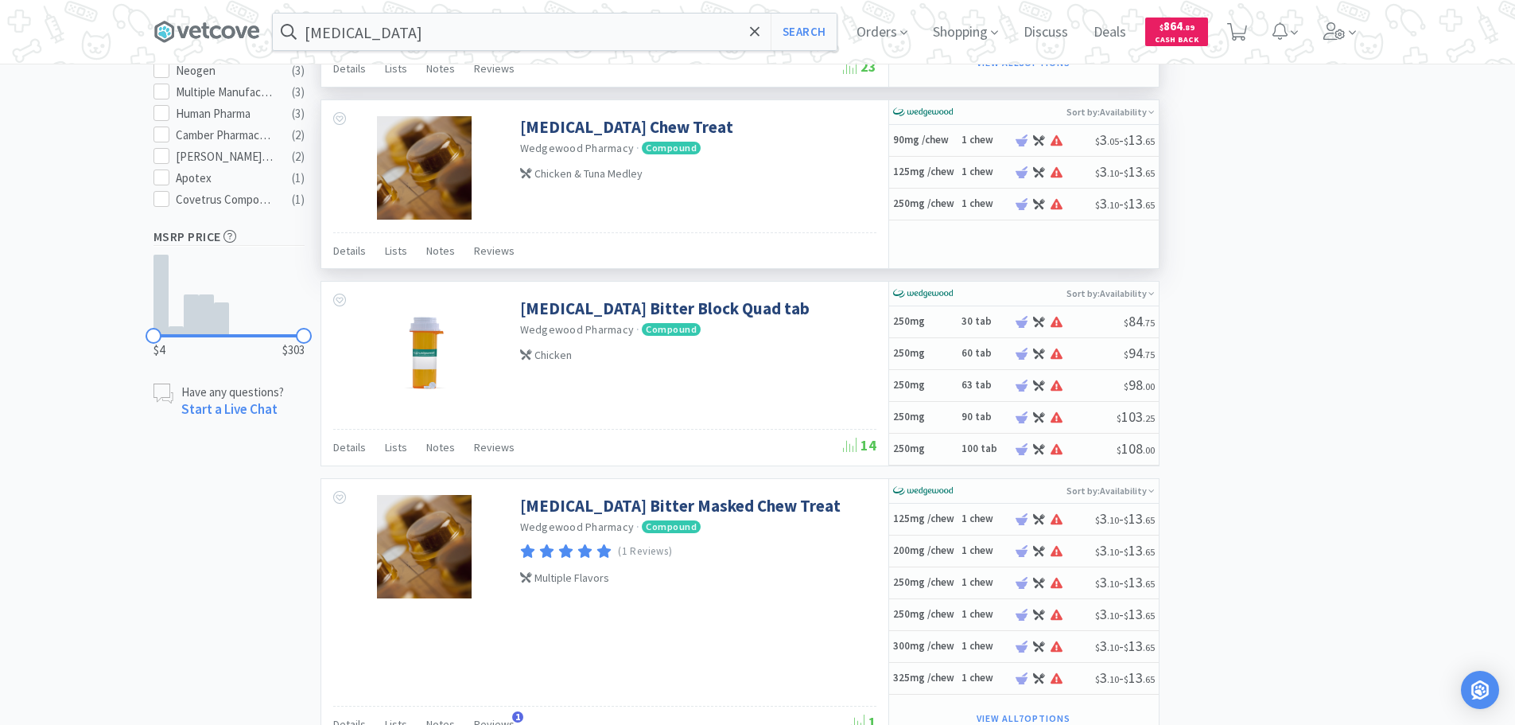
click at [1215, 194] on div "× Filter Results Synced Suppliers Only Manufacturers Only Compounds Only Previo…" at bounding box center [758, 303] width 1209 height 2165
click at [1355, 229] on div "× Filter Results Synced Suppliers Only Manufacturers Only Compounds Only Previo…" at bounding box center [758, 303] width 1209 height 2165
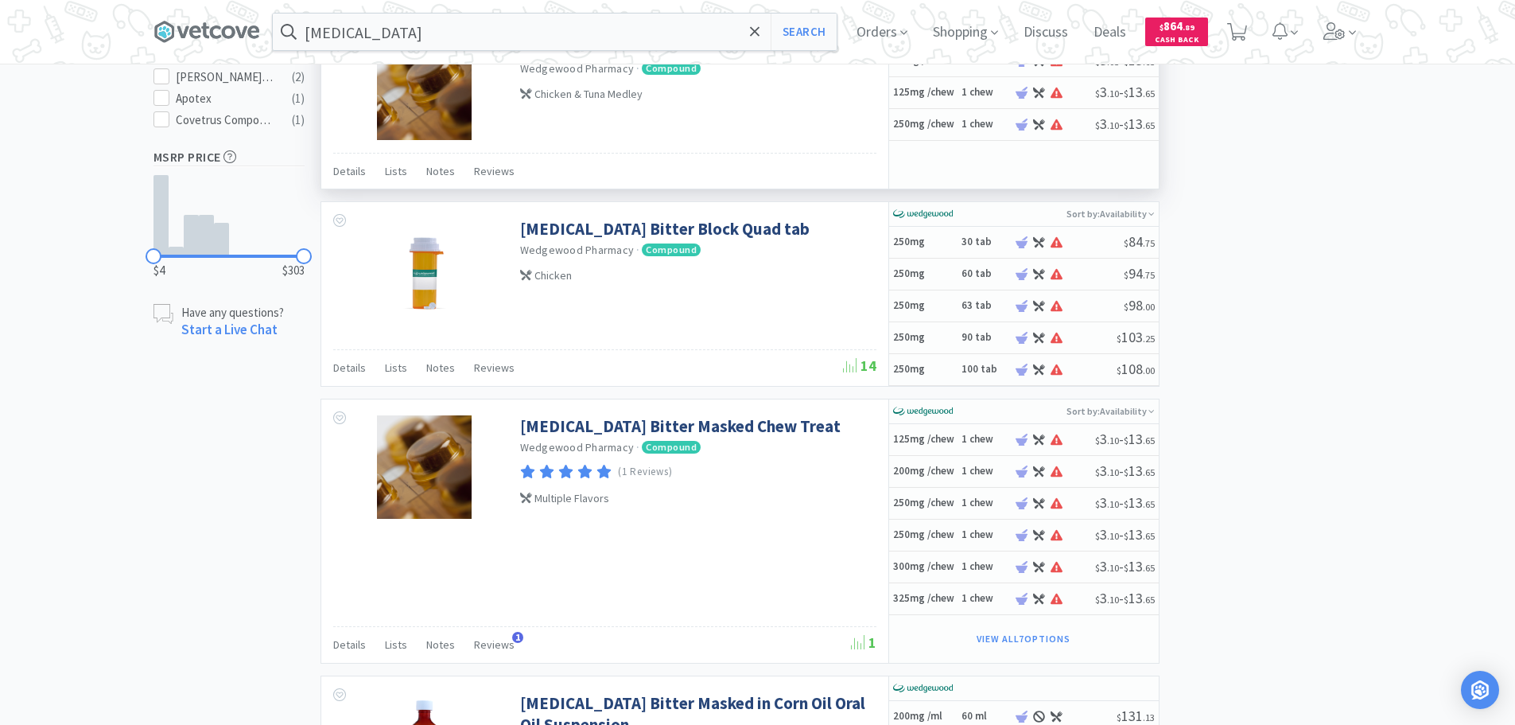
scroll to position [1034, 0]
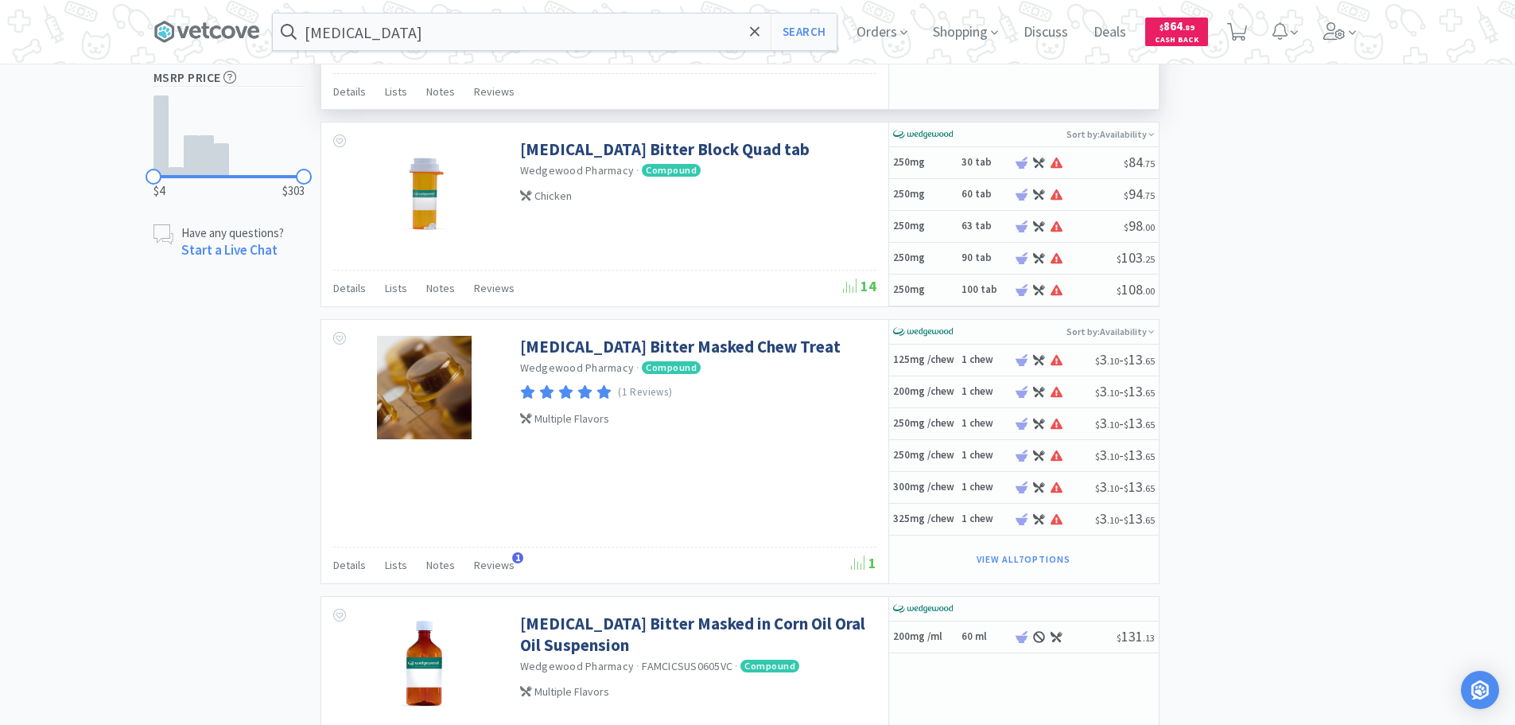
click at [1355, 229] on div "× Filter Results Synced Suppliers Only Manufacturers Only Compounds Only Previo…" at bounding box center [758, 144] width 1209 height 2165
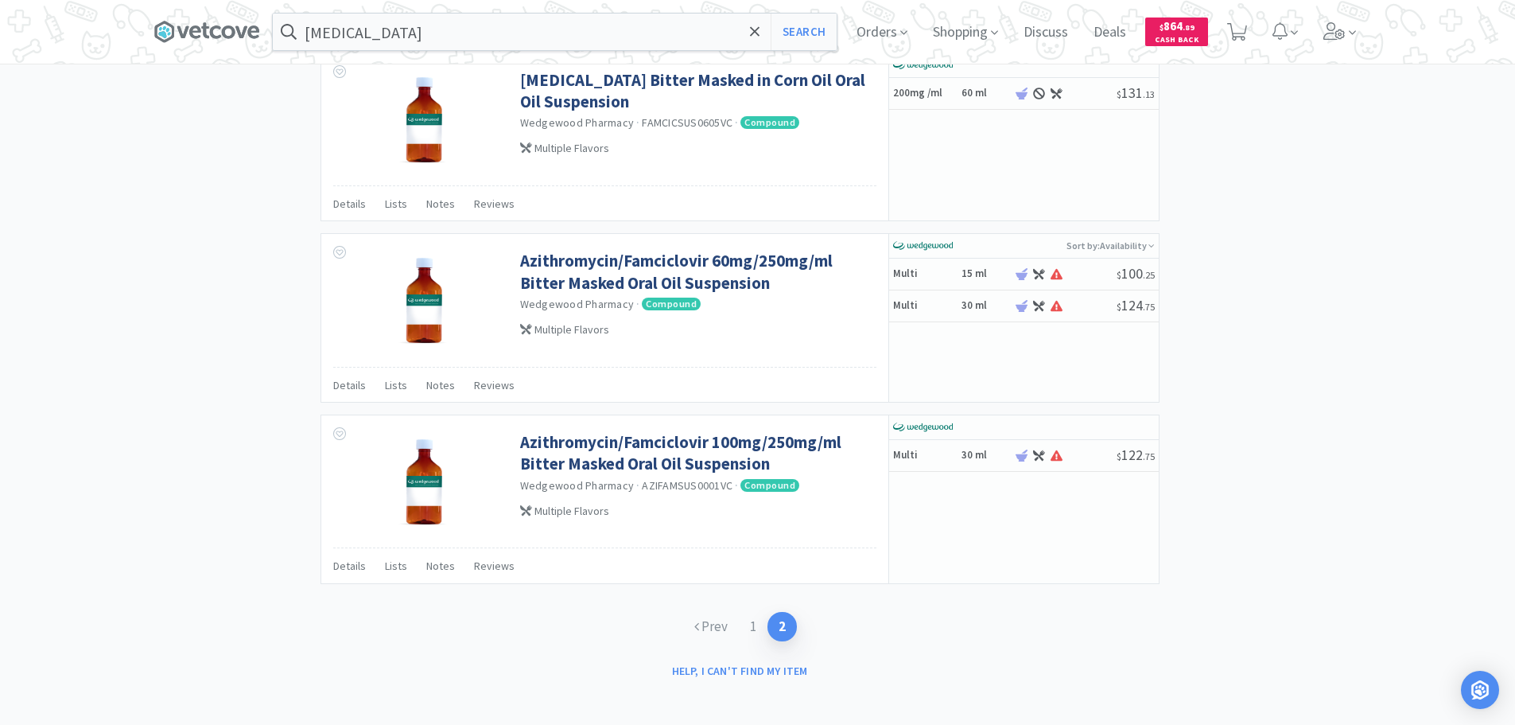
scroll to position [1584, 0]
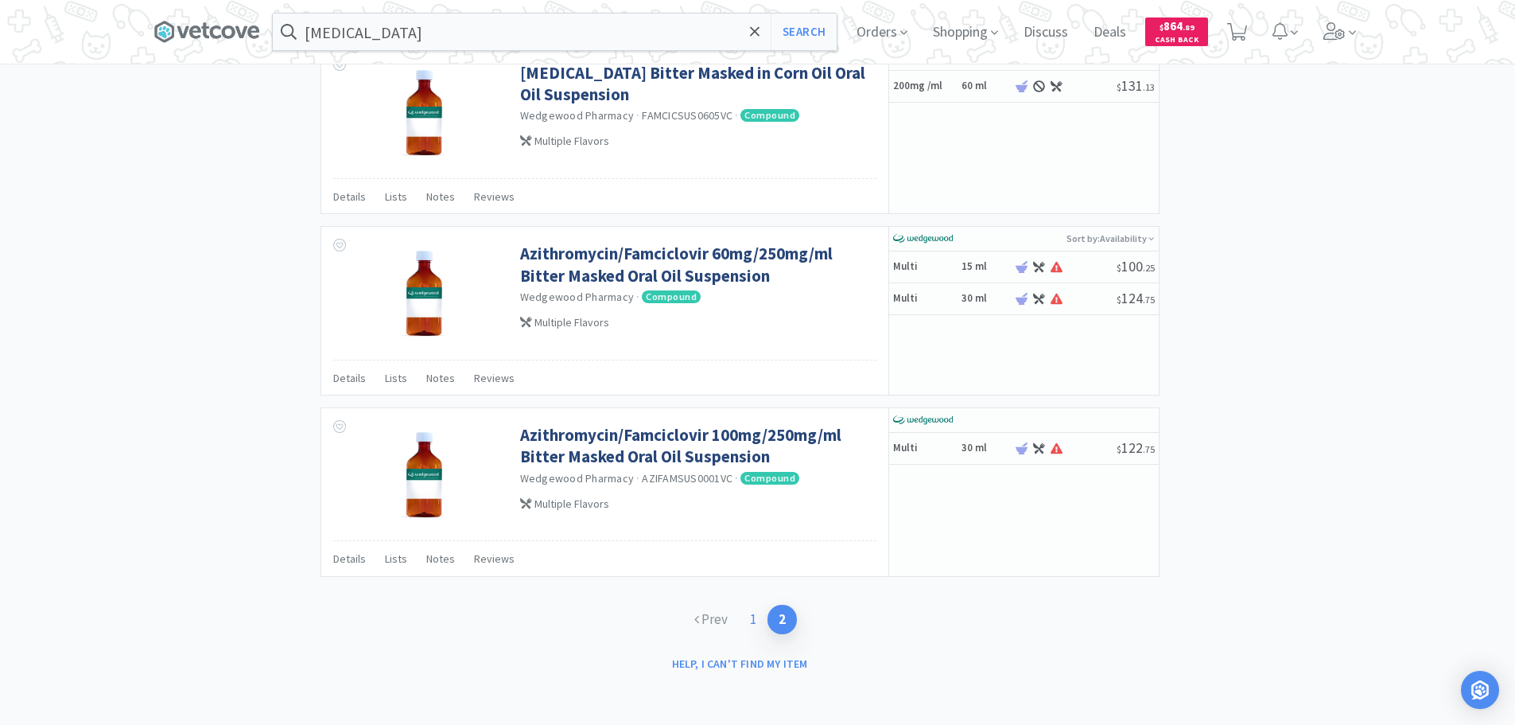
click at [755, 619] on link "1" at bounding box center [753, 619] width 29 height 29
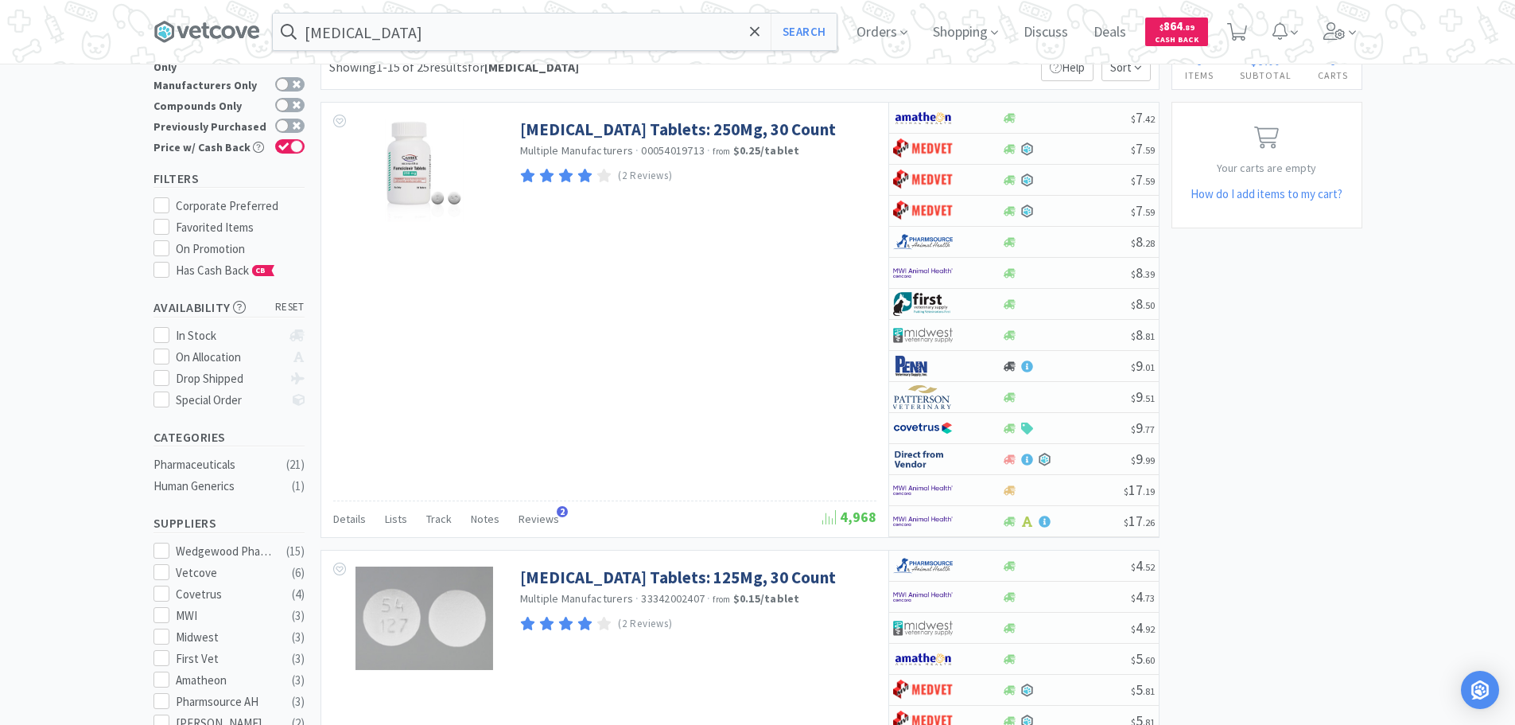
scroll to position [80, 0]
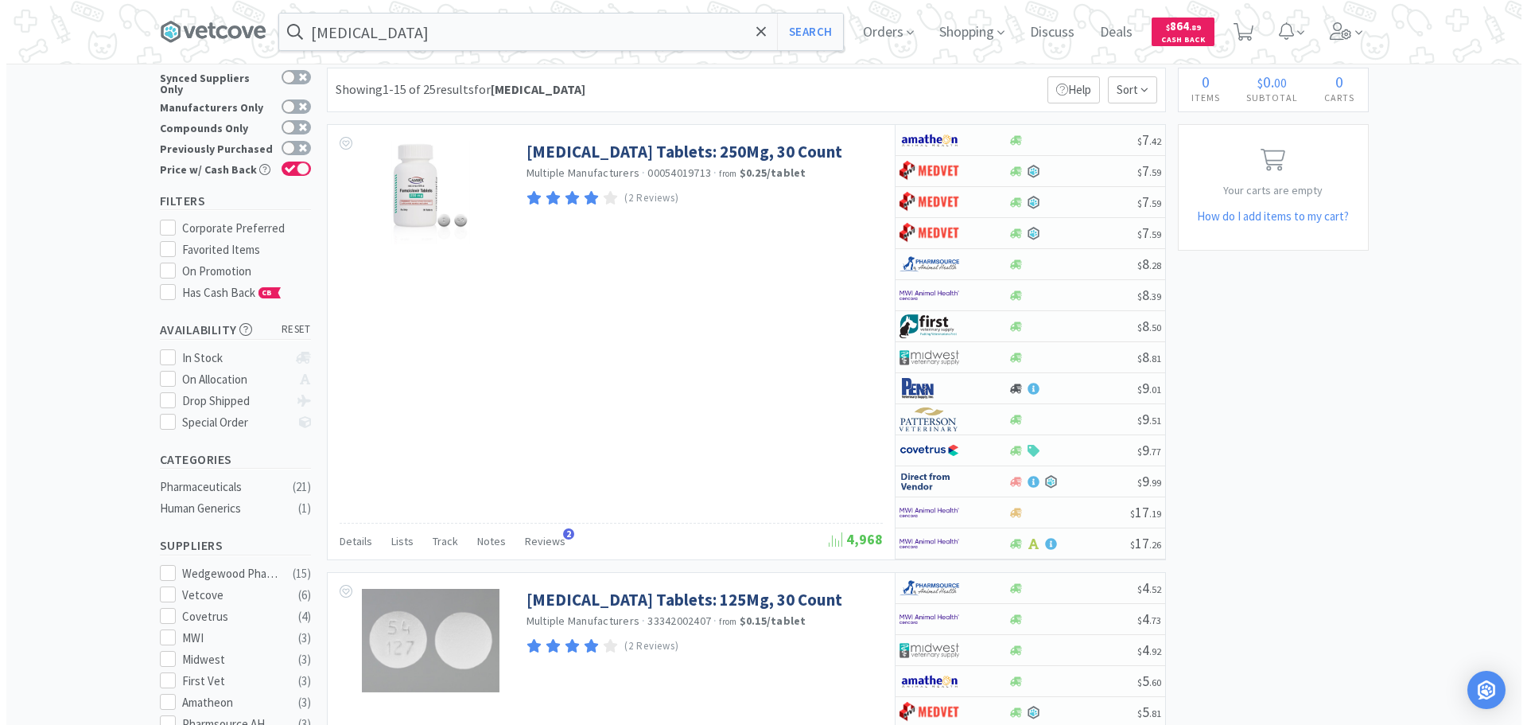
scroll to position [0, 0]
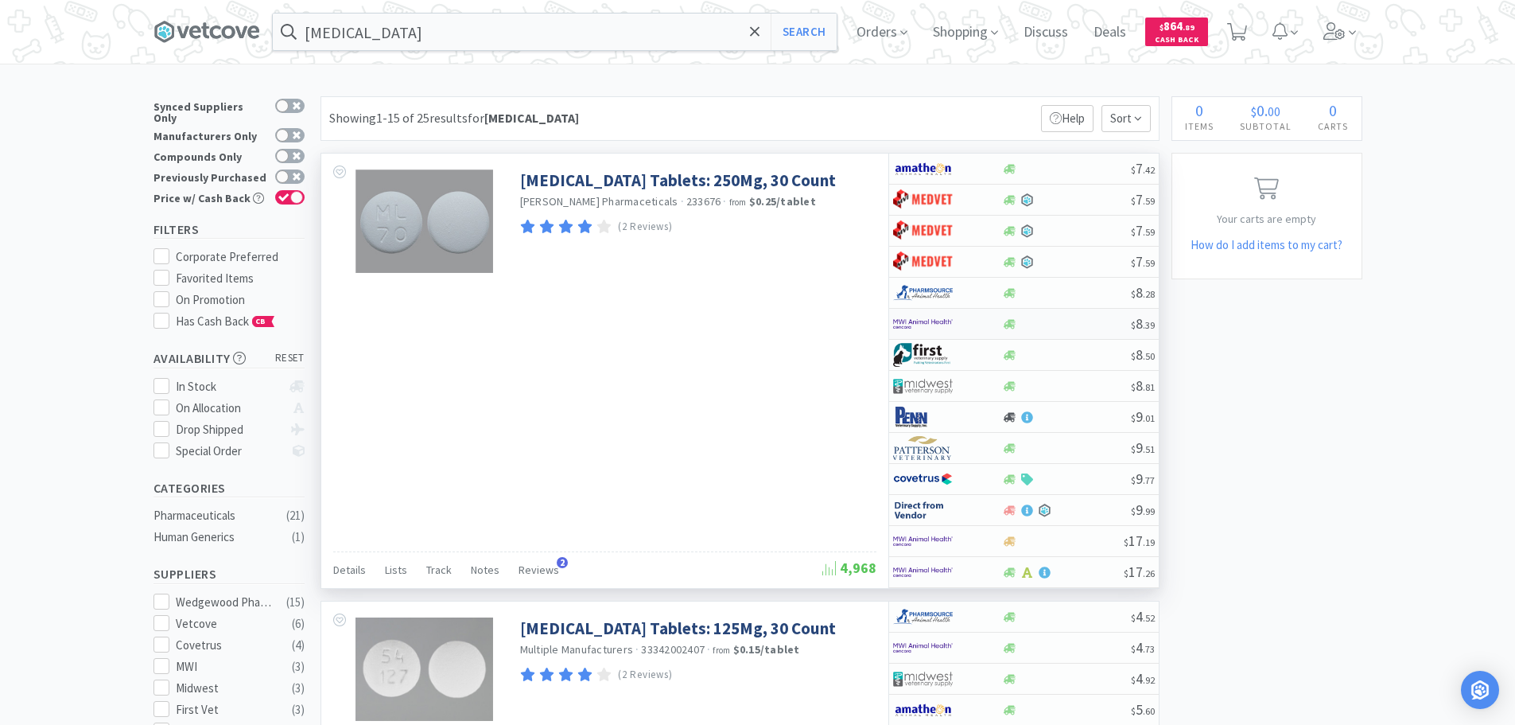
click at [1053, 322] on div at bounding box center [1066, 324] width 129 height 12
select select "1"
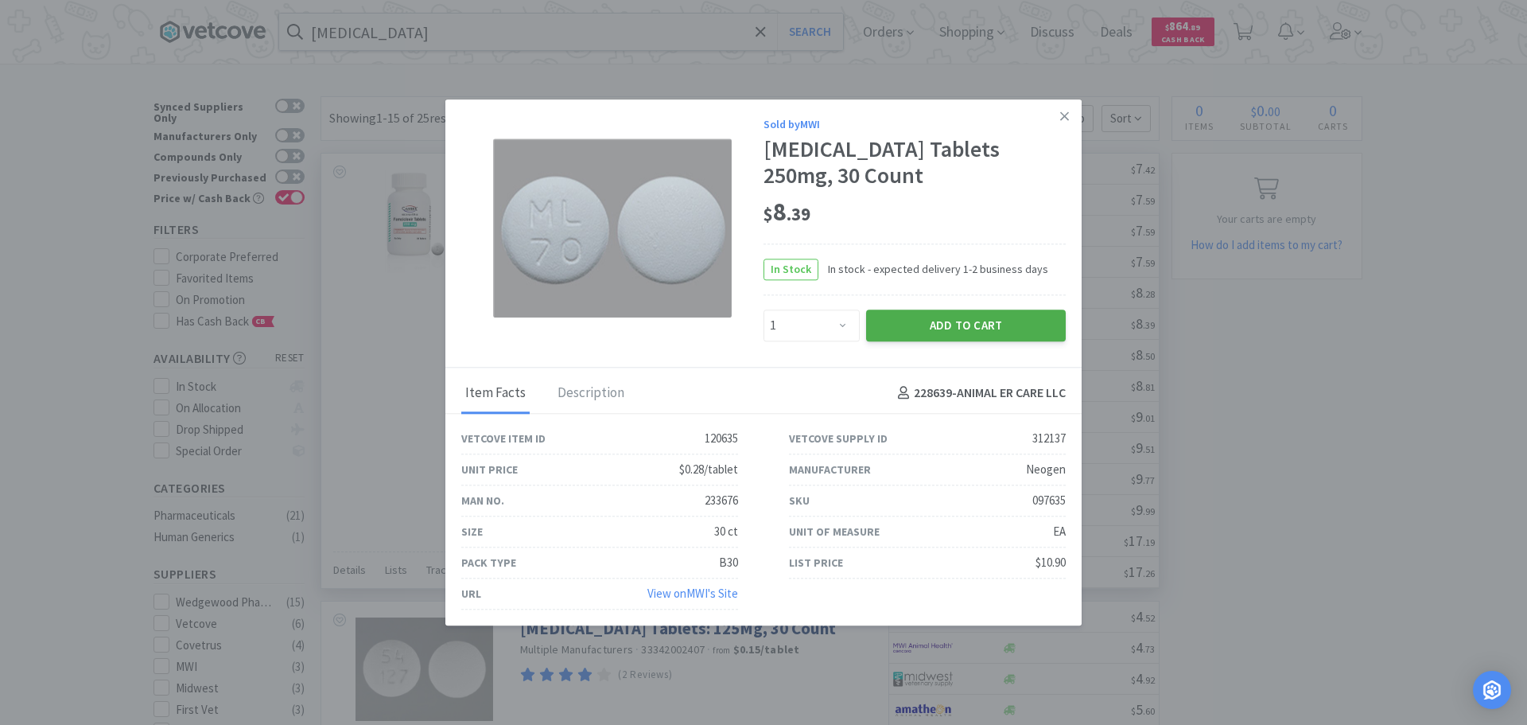
click at [971, 320] on button "Add to Cart" at bounding box center [966, 325] width 200 height 32
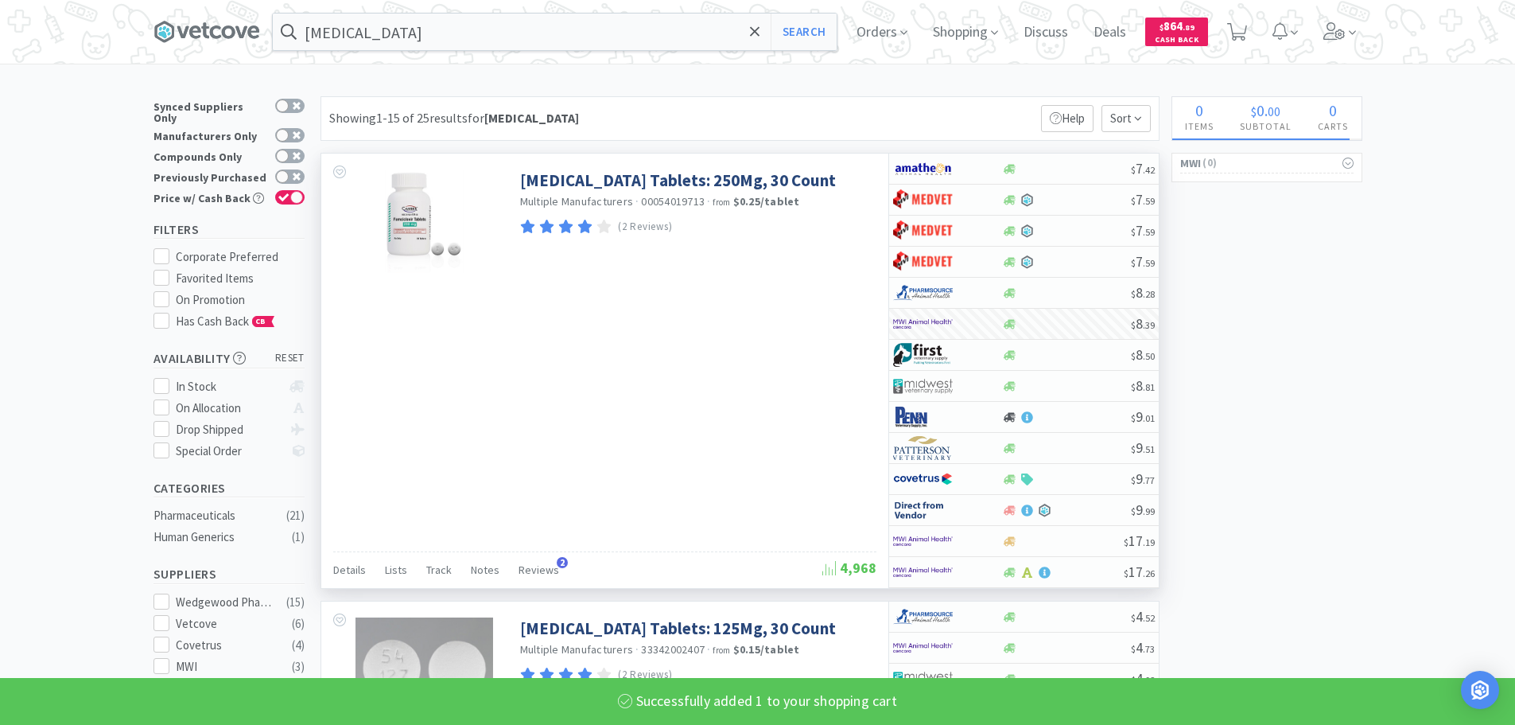
type input "Mal-A-Ket Plus TrizEDTA"
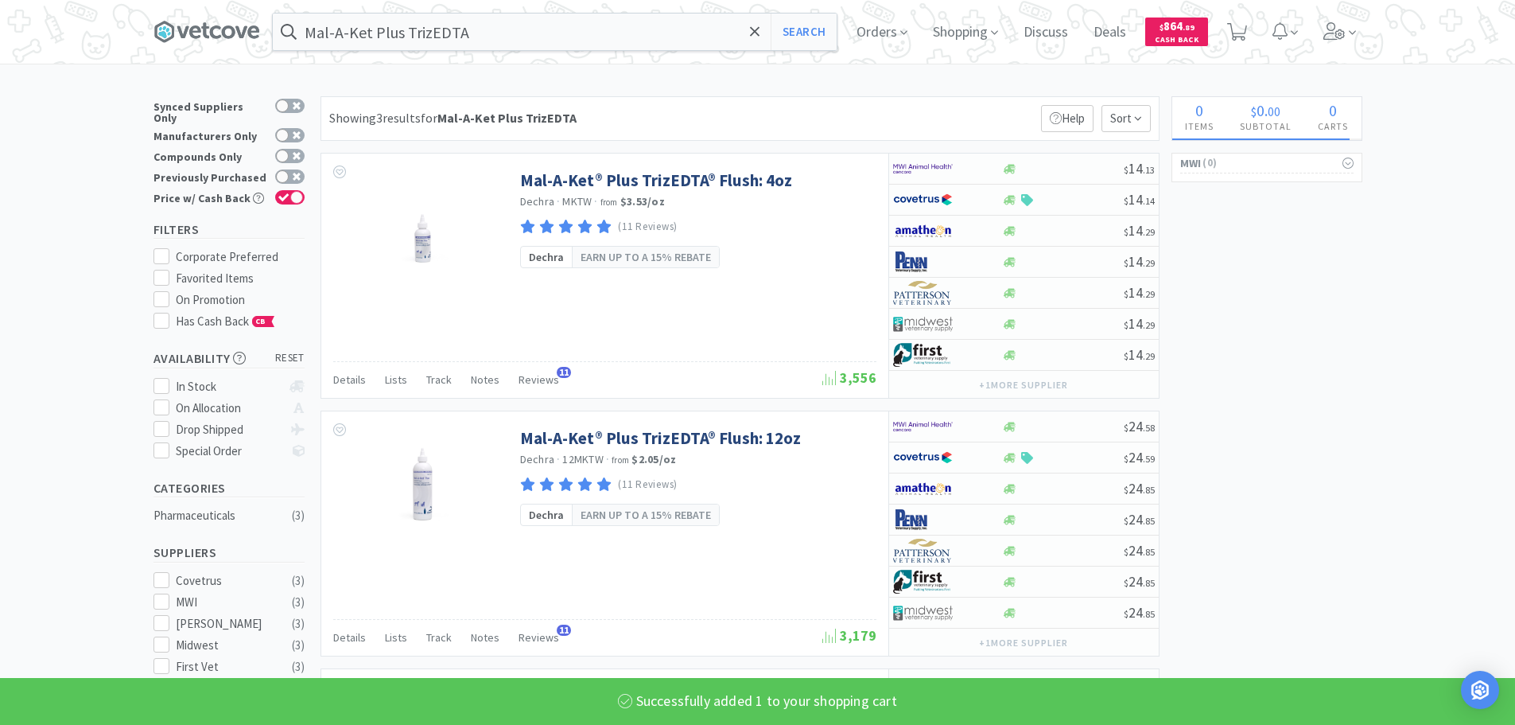
select select "1"
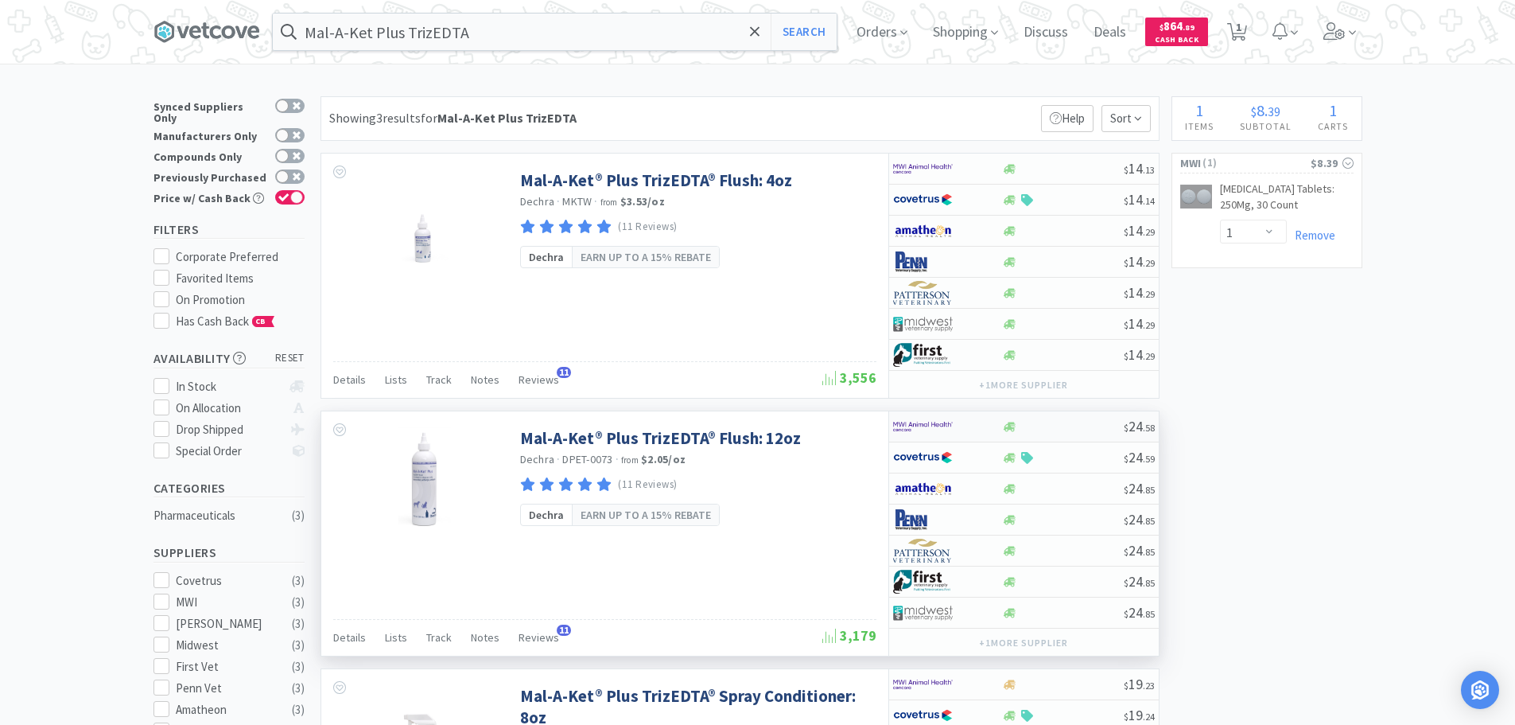
click at [1062, 433] on div "$ 24 . 58" at bounding box center [1024, 426] width 270 height 31
select select "1"
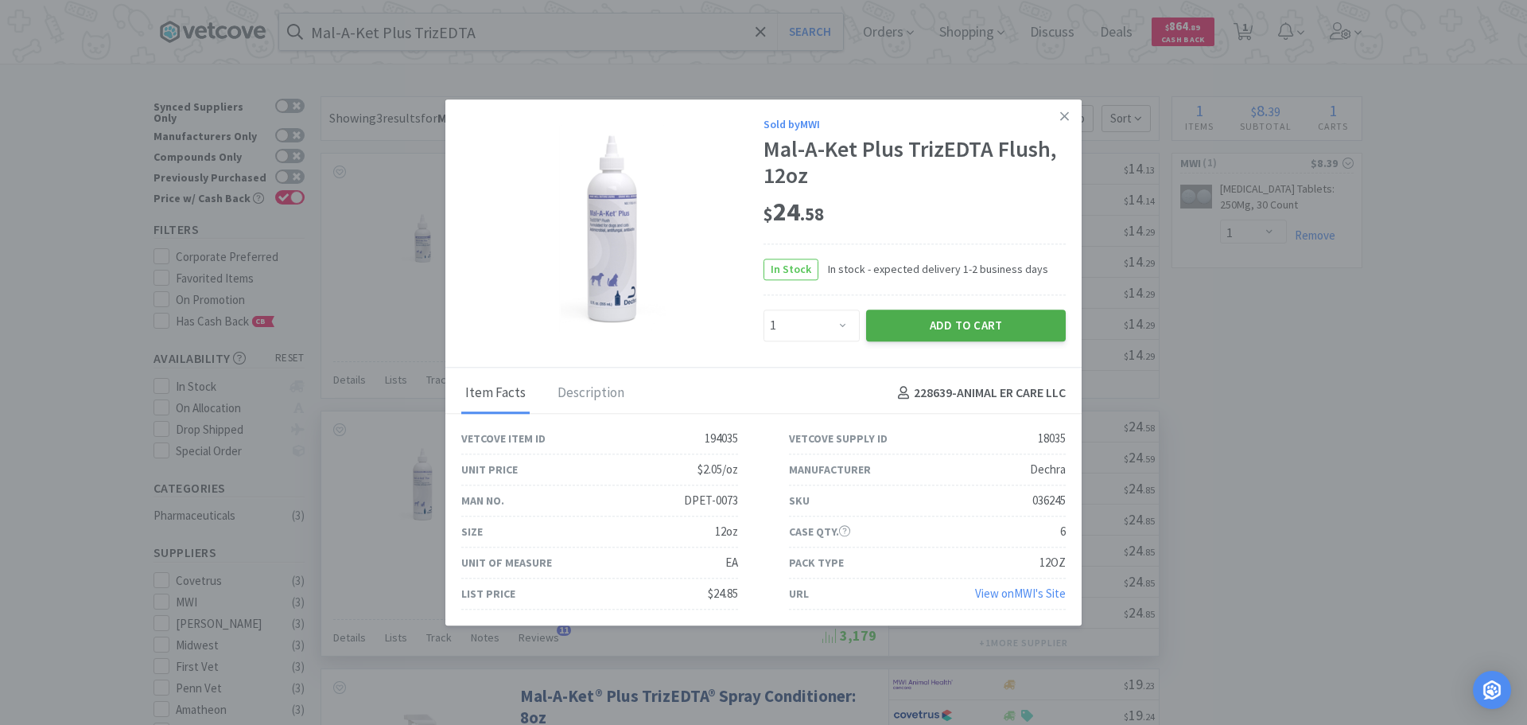
click at [958, 317] on button "Add to Cart" at bounding box center [966, 325] width 200 height 32
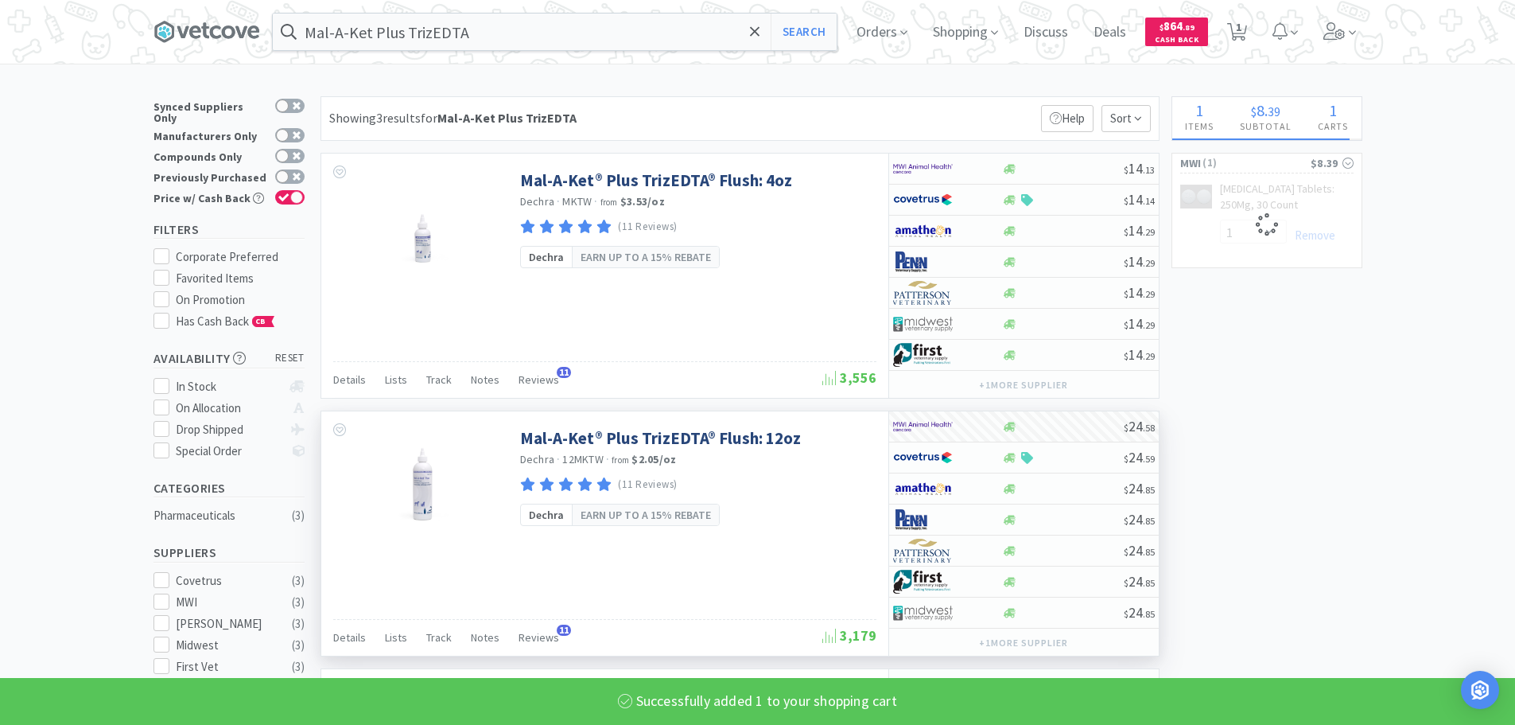
select select "1"
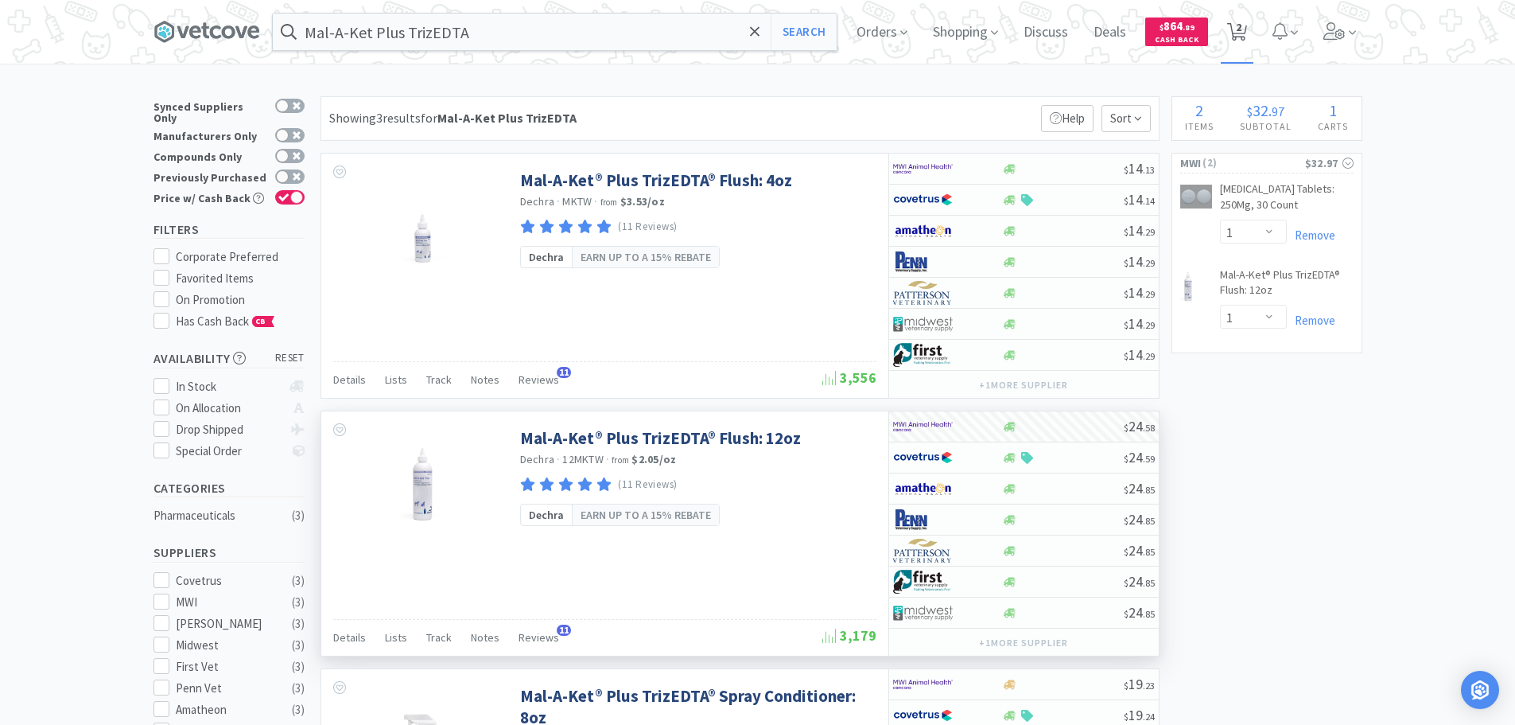
click at [1238, 37] on icon at bounding box center [1237, 31] width 20 height 17
select select "1"
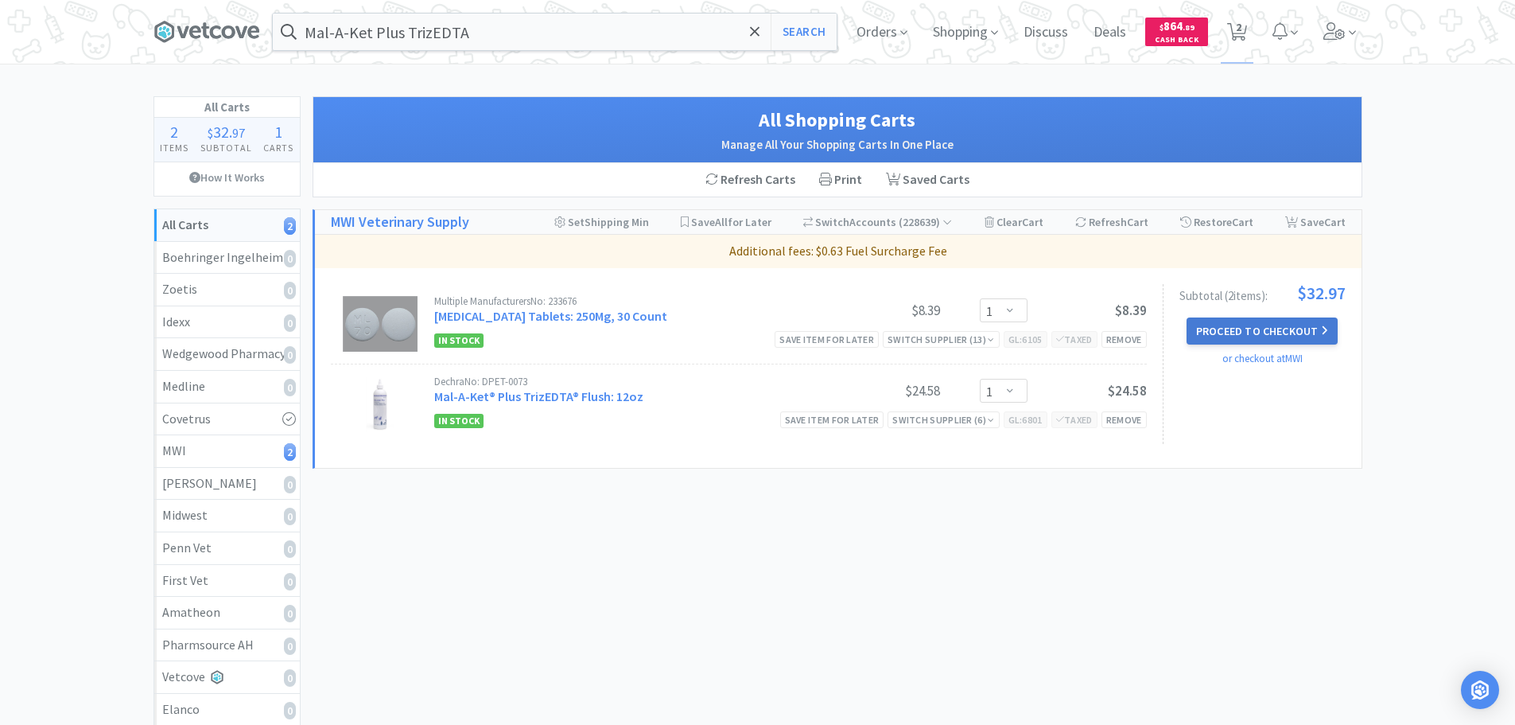
click at [1271, 332] on button "Proceed to Checkout" at bounding box center [1262, 330] width 151 height 27
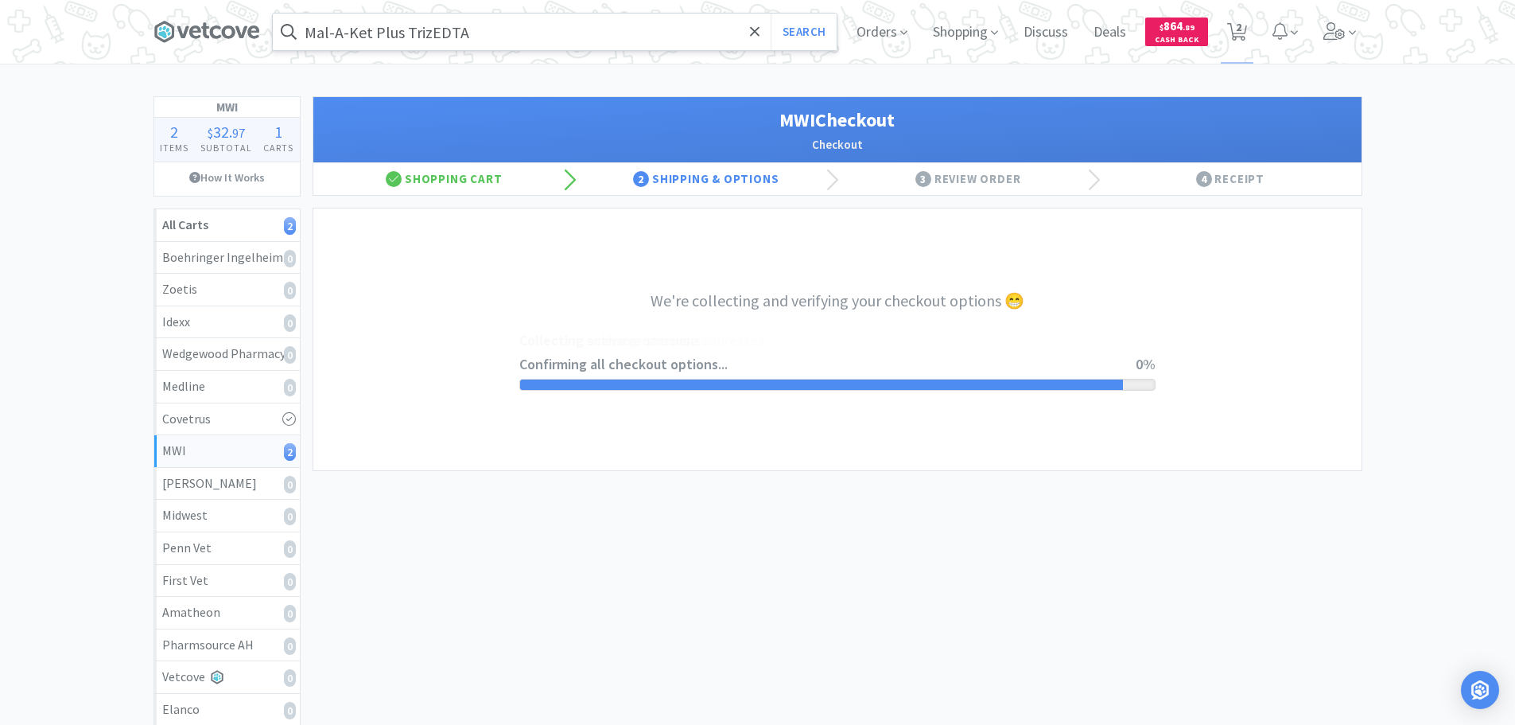
select select "STD_"
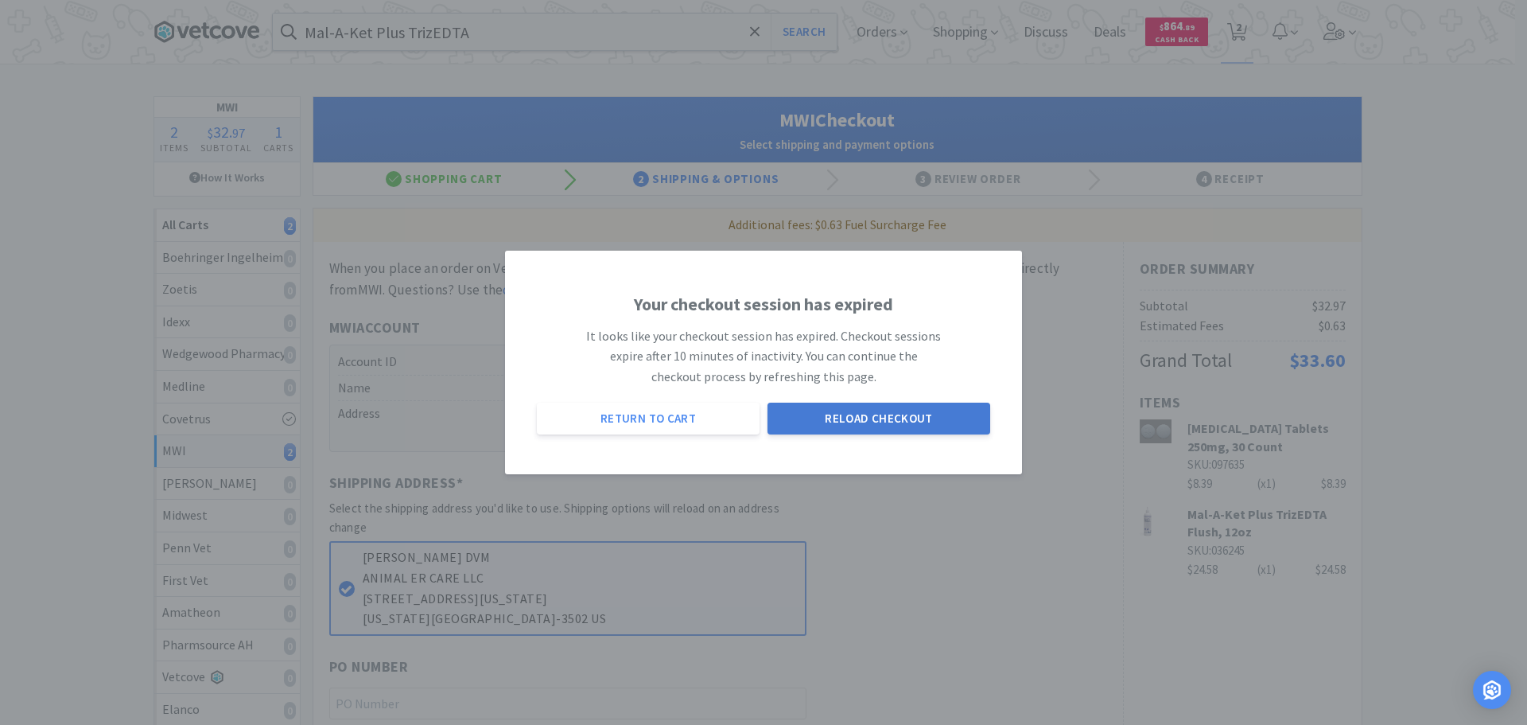
click at [880, 433] on button "Reload Checkout" at bounding box center [879, 418] width 223 height 32
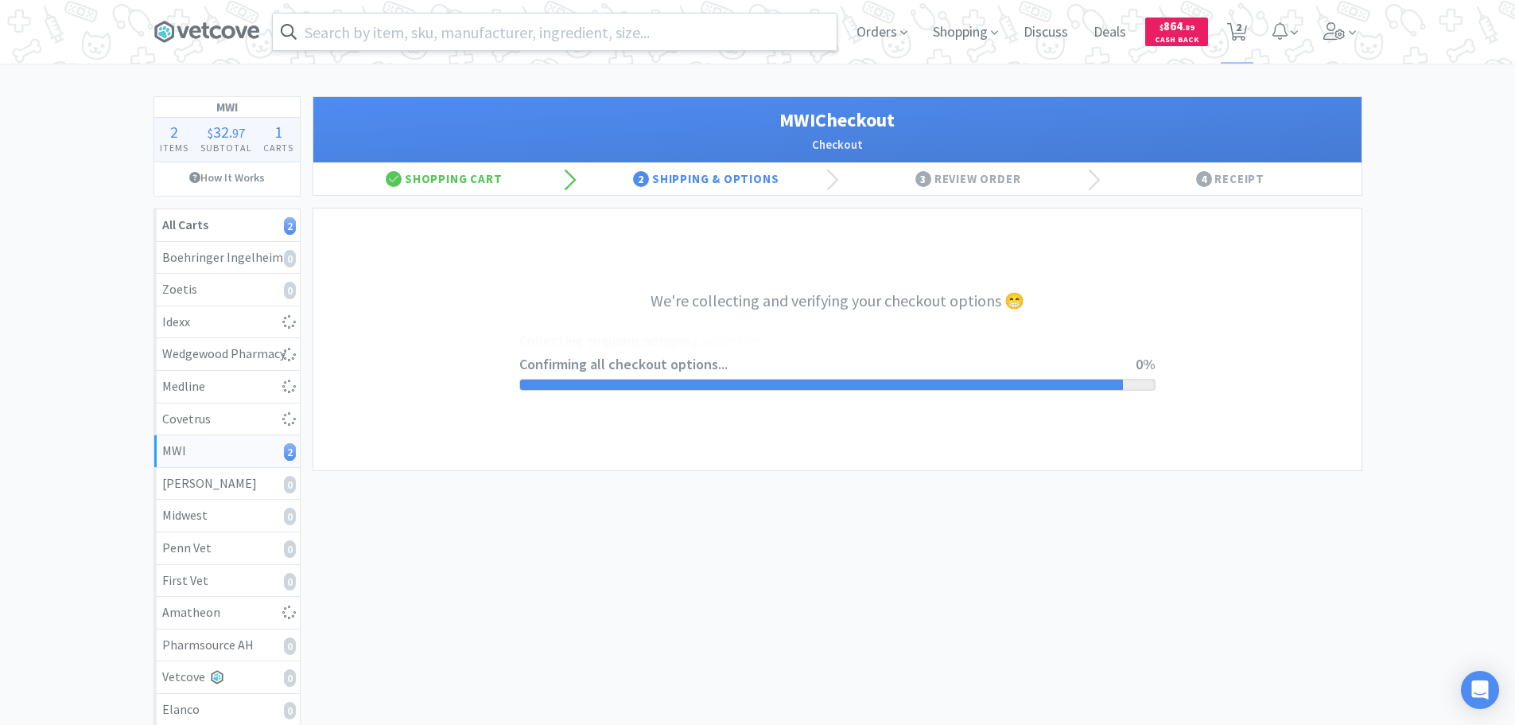
select select "STD_"
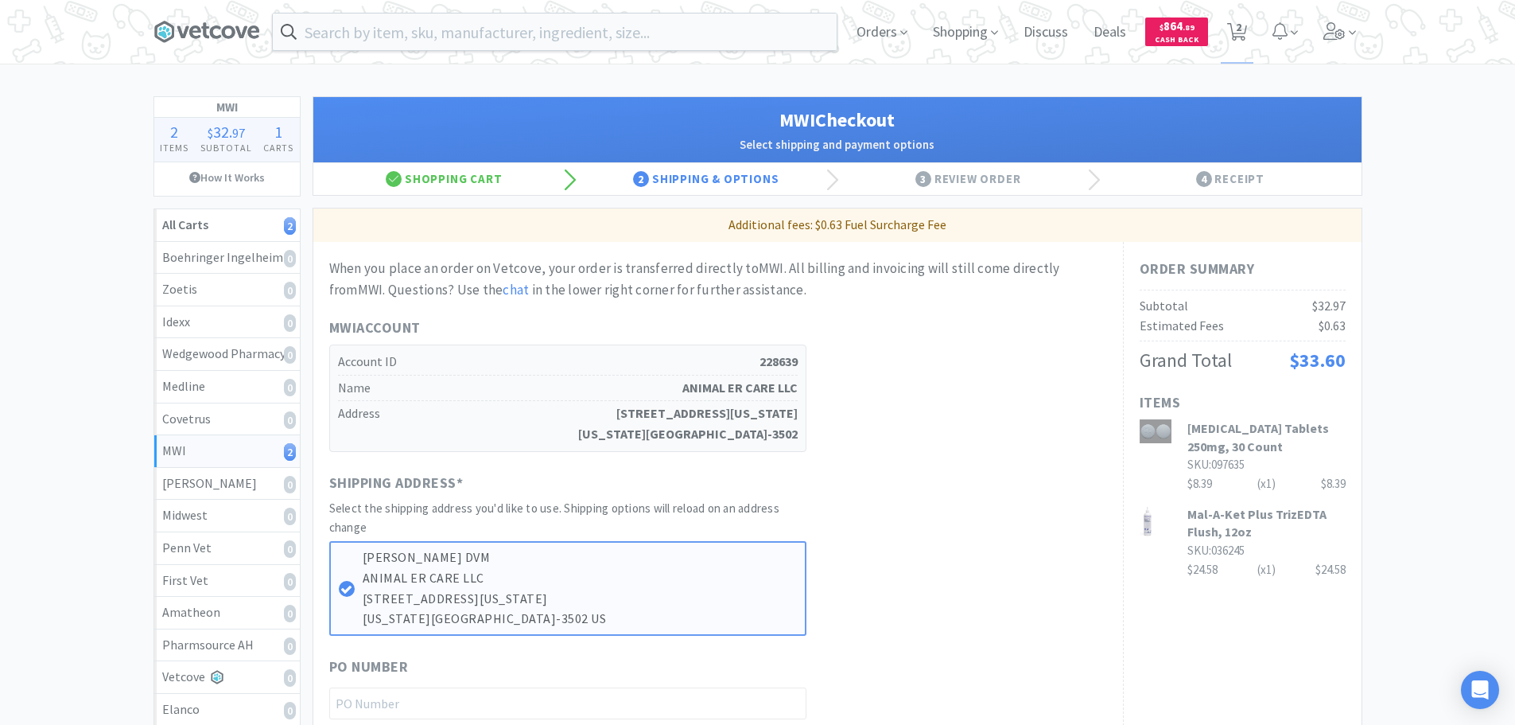
scroll to position [318, 0]
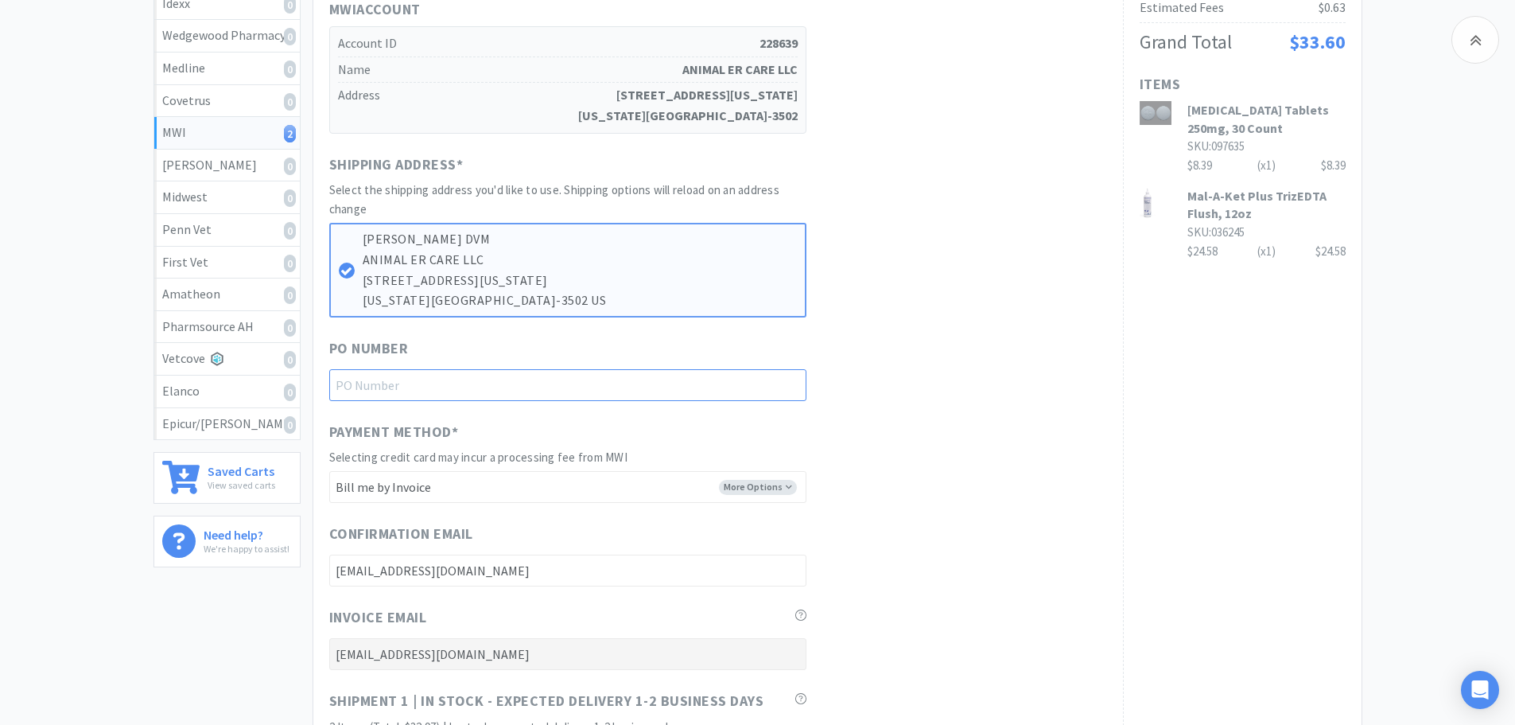
click at [472, 378] on input "text" at bounding box center [567, 385] width 477 height 32
type input "For [PERSON_NAME]"
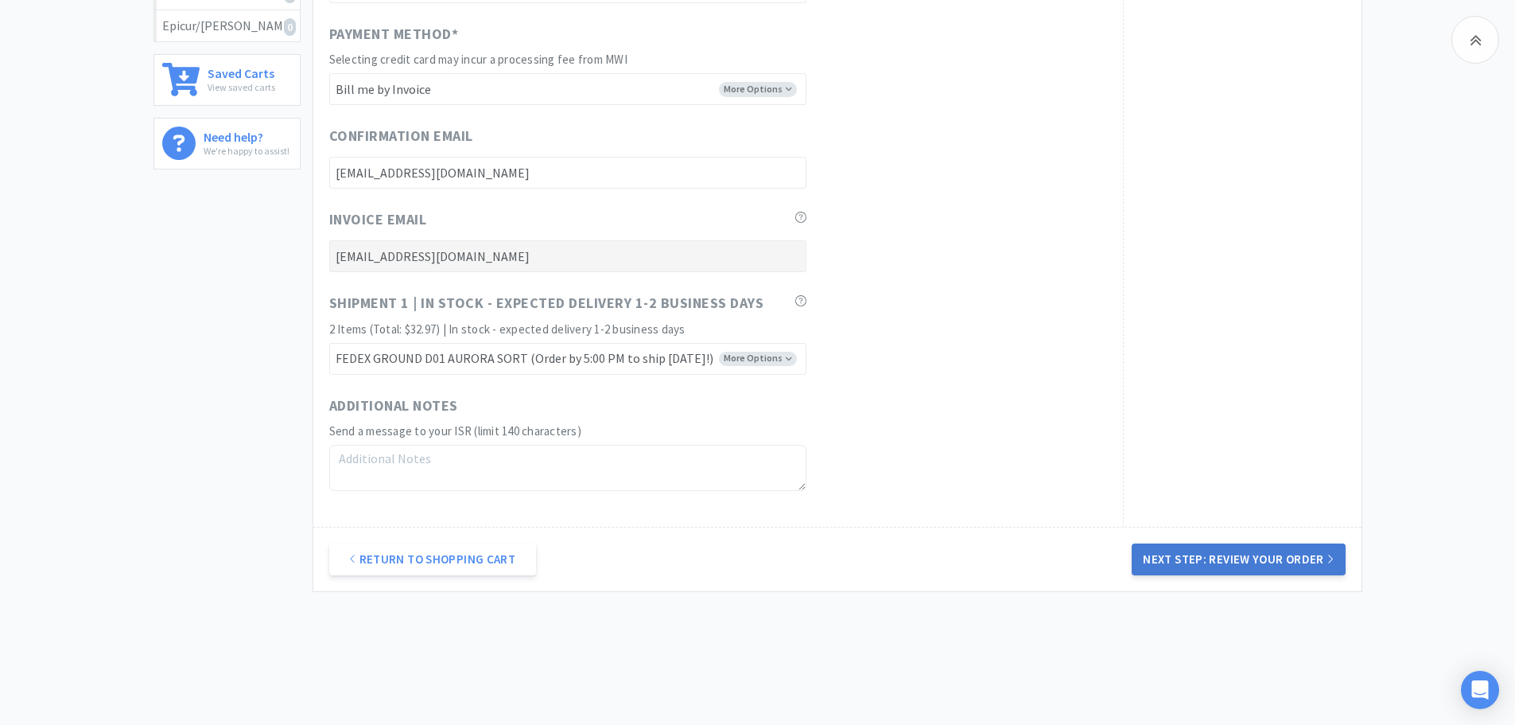
click at [1196, 558] on button "Next Step: Review Your Order" at bounding box center [1238, 559] width 213 height 32
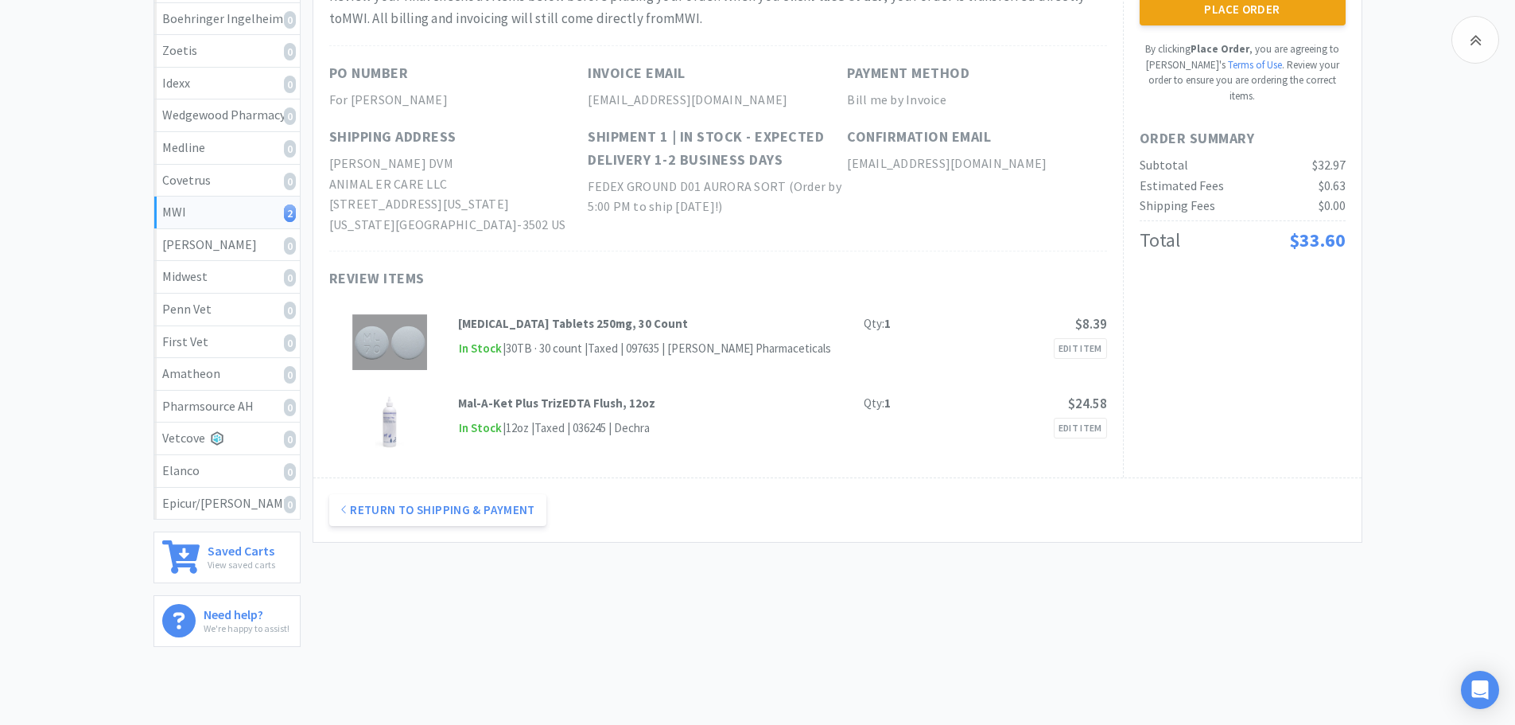
scroll to position [0, 0]
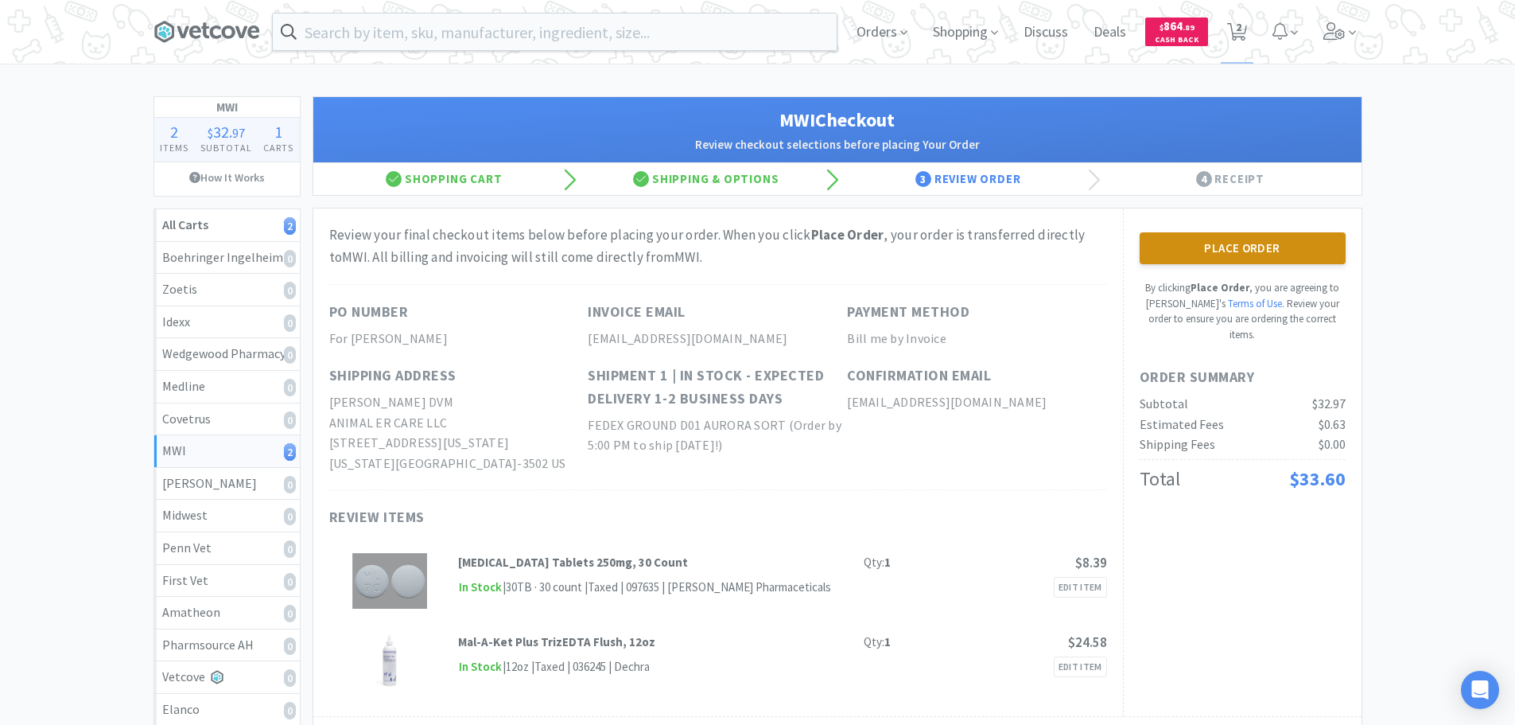
click at [1256, 249] on button "Place Order" at bounding box center [1243, 248] width 206 height 32
